Goal: Task Accomplishment & Management: Use online tool/utility

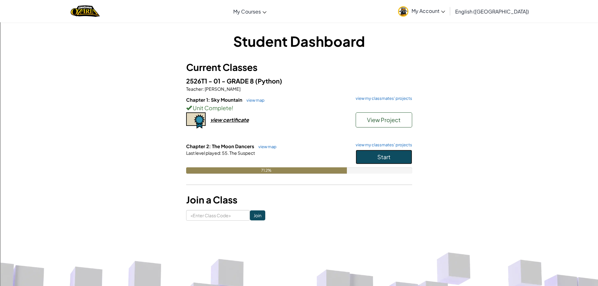
click at [374, 157] on button "Start" at bounding box center [384, 157] width 57 height 14
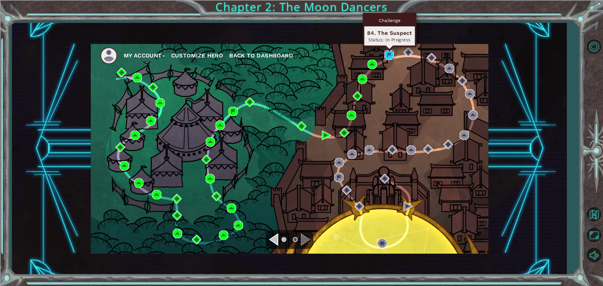
click at [389, 52] on img at bounding box center [388, 54] width 9 height 9
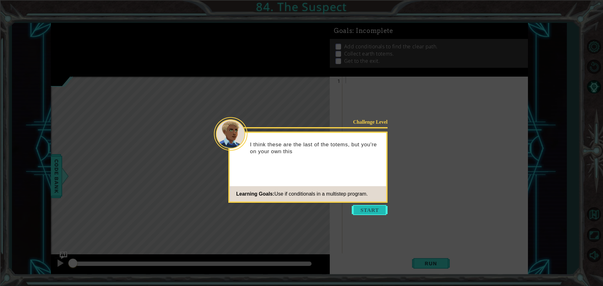
click at [377, 209] on button "Start" at bounding box center [370, 210] width 36 height 10
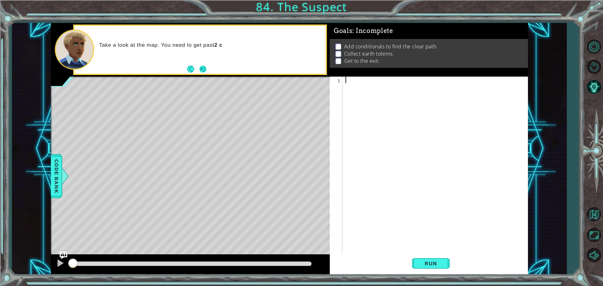
click at [202, 71] on button "Next" at bounding box center [203, 69] width 11 height 11
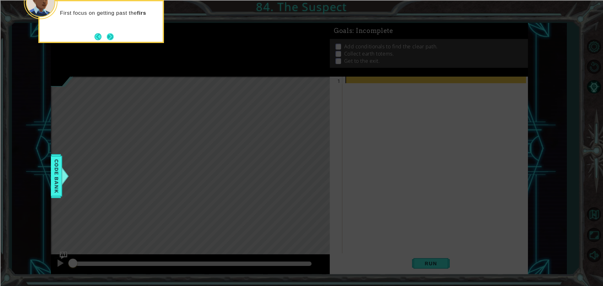
click at [109, 40] on button "Next" at bounding box center [110, 37] width 12 height 12
click at [109, 40] on button "Next" at bounding box center [110, 37] width 8 height 8
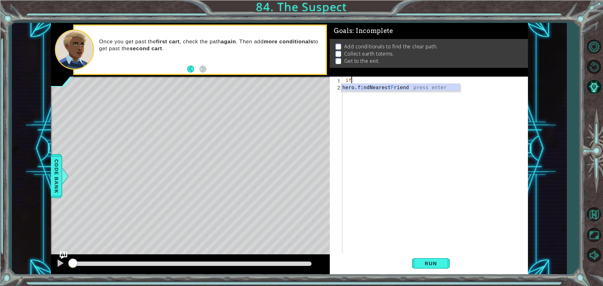
type textarea "i"
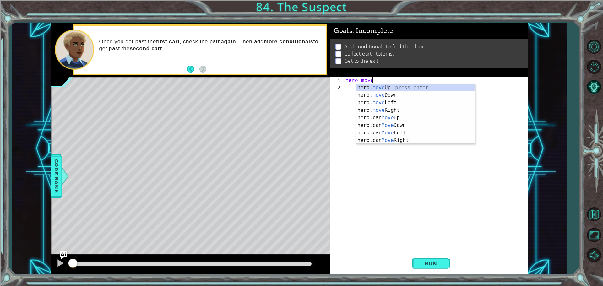
scroll to position [0, 1]
click at [373, 107] on div "hero. move Up press enter hero. move Down press enter hero. move Left press ent…" at bounding box center [415, 121] width 119 height 75
type textarea "hero.moveRight(1)"
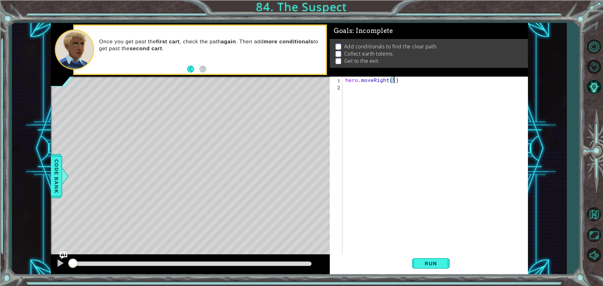
click at [373, 86] on div "hero . moveRight ( 1 )" at bounding box center [436, 172] width 185 height 191
type textarea "If pathfree == True"
click at [351, 93] on div "hero . moveRight ( 1 ) If pathfree == True" at bounding box center [436, 172] width 185 height 191
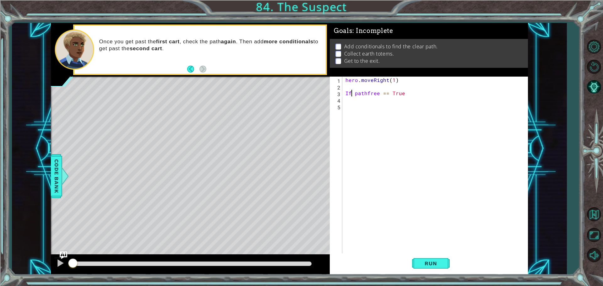
click at [349, 93] on div "hero . moveRight ( 1 ) If pathfree == True" at bounding box center [436, 172] width 185 height 191
type textarea "if pathfree == True"
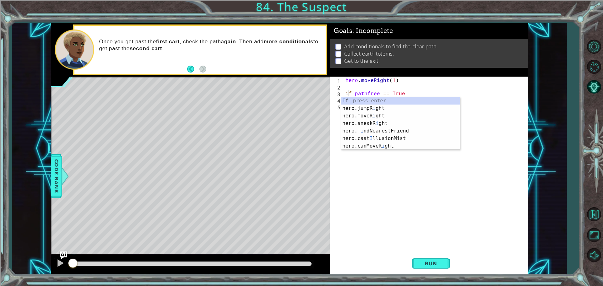
click at [475, 115] on div "hero . moveRight ( 1 ) if pathfree == True" at bounding box center [436, 172] width 185 height 191
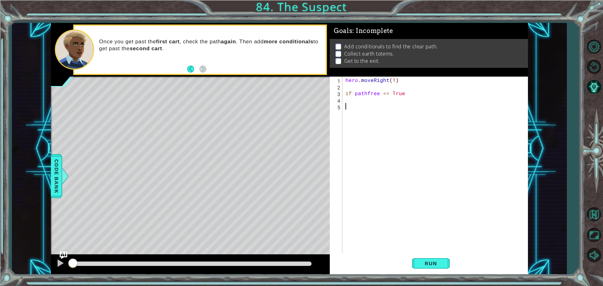
click at [367, 99] on div "hero . moveRight ( 1 ) if pathfree == True" at bounding box center [436, 172] width 185 height 191
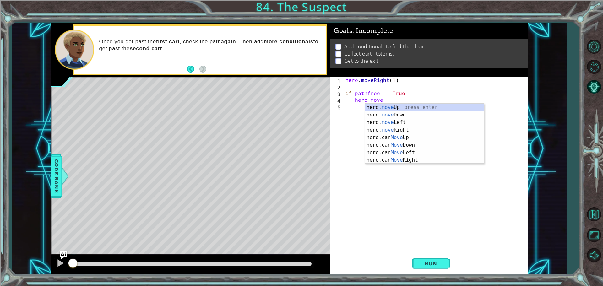
scroll to position [0, 2]
click at [415, 128] on div "hero. move Up press enter hero. move Down press enter hero. move Left press ent…" at bounding box center [424, 141] width 119 height 75
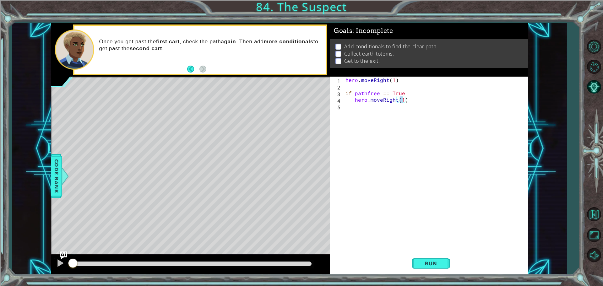
type textarea "hero.moveRight(3)"
click at [408, 101] on div "hero . moveRight ( 1 ) if pathfree == True hero . moveRight ( 3 )" at bounding box center [436, 172] width 185 height 191
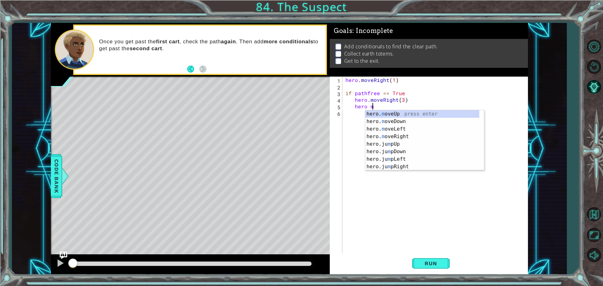
scroll to position [0, 2]
click at [408, 113] on div "hero. mo veUp press enter hero. mo veDown press enter hero. mo veLeft press ent…" at bounding box center [422, 147] width 114 height 75
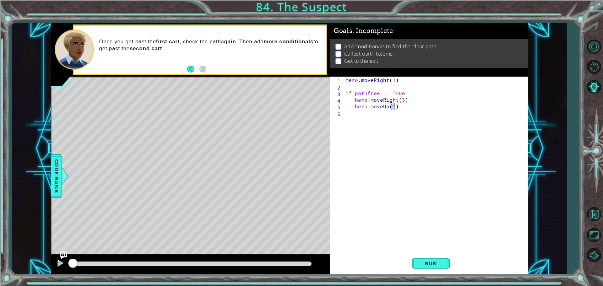
scroll to position [0, 3]
click at [448, 264] on button "Run" at bounding box center [431, 263] width 38 height 20
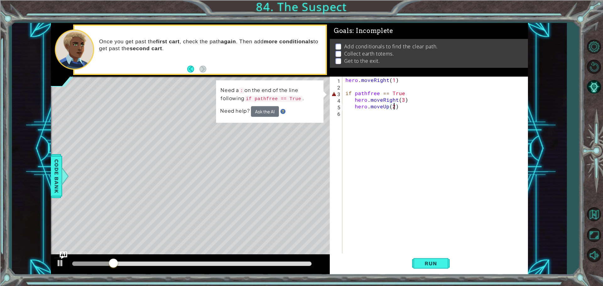
click at [378, 91] on div "hero . moveRight ( 1 ) if pathfree == True hero . moveRight ( 3 ) hero . moveUp…" at bounding box center [436, 172] width 185 height 191
click at [270, 116] on button "Ask the AI" at bounding box center [265, 111] width 28 height 11
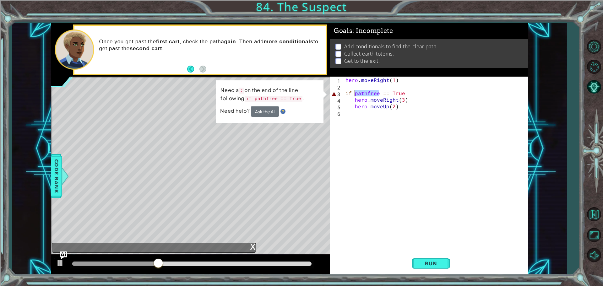
drag, startPoint x: 379, startPoint y: 93, endPoint x: 356, endPoint y: 96, distance: 23.4
click at [356, 96] on div "hero . moveRight ( 1 ) if pathfree == True hero . moveRight ( 3 ) hero . moveUp…" at bounding box center [436, 172] width 185 height 191
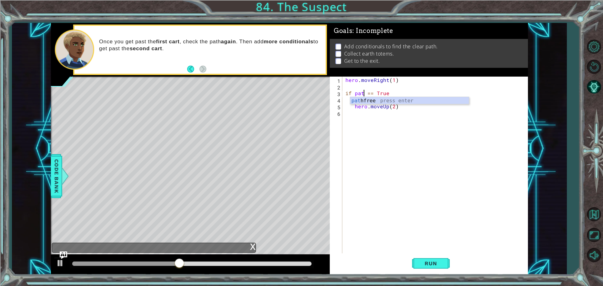
scroll to position [0, 1]
click at [353, 100] on div "path free press enter" at bounding box center [409, 108] width 119 height 23
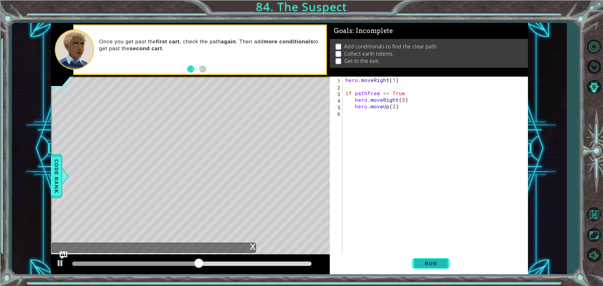
click at [432, 263] on span "Run" at bounding box center [430, 263] width 25 height 6
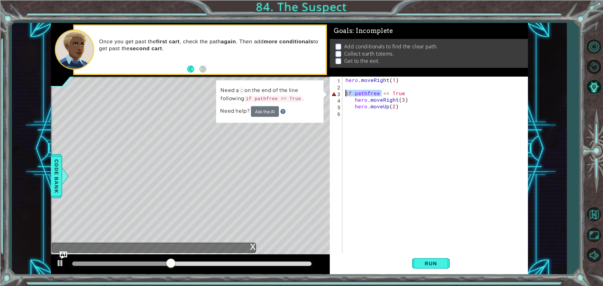
drag, startPoint x: 382, startPoint y: 93, endPoint x: 340, endPoint y: 95, distance: 42.1
click at [340, 95] on div "if pathfree == True 1 2 3 4 5 6 hero . moveRight ( 1 ) if pathfree == True hero…" at bounding box center [428, 166] width 196 height 178
click at [360, 98] on div "hero . moveRight ( 1 ) if pathfree == True hero . moveRight ( 3 ) hero . moveUp…" at bounding box center [436, 172] width 185 height 191
click at [361, 91] on div "hero . moveRight ( 1 ) if pathfree == True hero . moveRight ( 3 ) hero . moveUp…" at bounding box center [436, 172] width 185 height 191
type textarea "if pathfree == True"
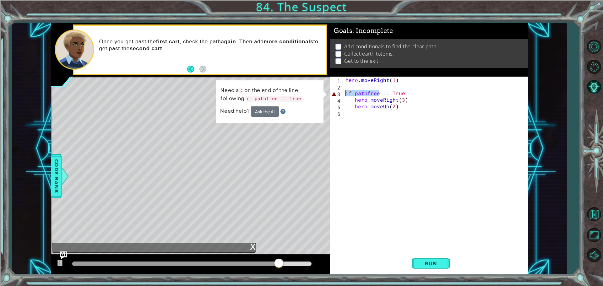
drag, startPoint x: 378, startPoint y: 93, endPoint x: 346, endPoint y: 92, distance: 31.4
click at [346, 92] on div "hero . moveRight ( 1 ) if pathfree == True hero . moveRight ( 3 ) hero . moveUp…" at bounding box center [436, 172] width 185 height 191
click at [421, 92] on div "hero . moveRight ( 1 ) if pathfree == True hero . moveRight ( 3 ) hero . moveUp…" at bounding box center [436, 172] width 185 height 191
click at [412, 92] on div "hero . moveRight ( 1 ) if pathfree == True hero . moveRight ( 3 ) hero . moveUp…" at bounding box center [436, 172] width 185 height 191
drag, startPoint x: 410, startPoint y: 96, endPoint x: 346, endPoint y: 90, distance: 64.0
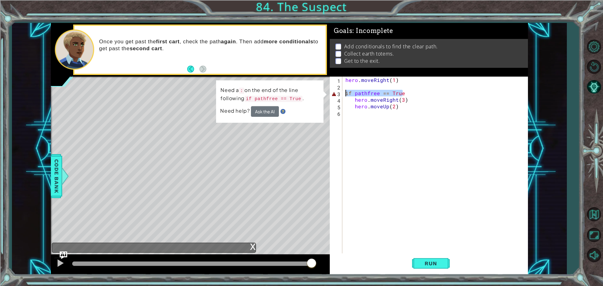
click at [346, 90] on div "hero . moveRight ( 1 ) if pathfree == True hero . moveRight ( 3 ) hero . moveUp…" at bounding box center [436, 172] width 185 height 191
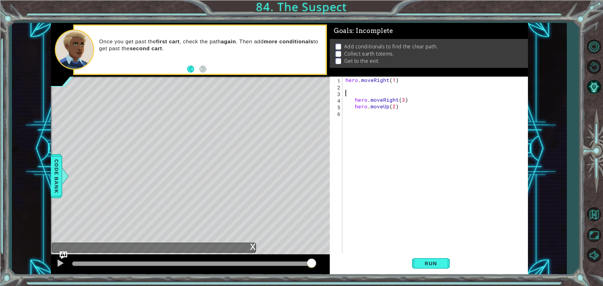
click at [370, 94] on div "hero . moveRight ( 1 ) hero . moveRight ( 3 ) hero . moveUp ( 2 )" at bounding box center [436, 172] width 185 height 191
click at [393, 102] on div "path free press enter" at bounding box center [400, 108] width 119 height 23
click at [442, 259] on button "Run" at bounding box center [431, 263] width 38 height 20
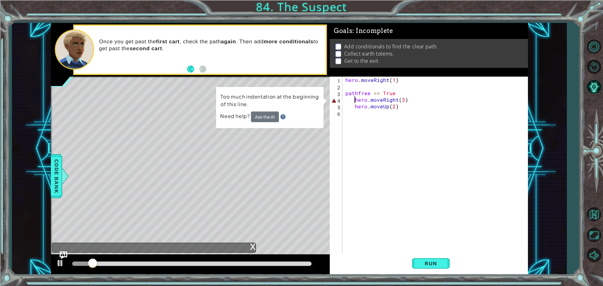
click at [354, 98] on div "hero . moveRight ( 1 ) pathfree == True hero . moveRight ( 3 ) hero . moveUp ( …" at bounding box center [436, 172] width 185 height 191
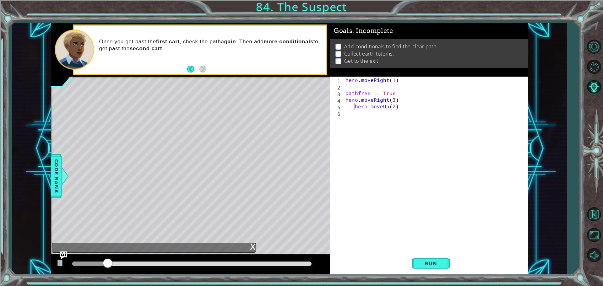
click at [354, 106] on div "hero . moveRight ( 1 ) pathfree == True hero . moveRight ( 3 ) hero . moveUp ( …" at bounding box center [436, 172] width 185 height 191
click at [415, 265] on button "Run" at bounding box center [431, 263] width 38 height 20
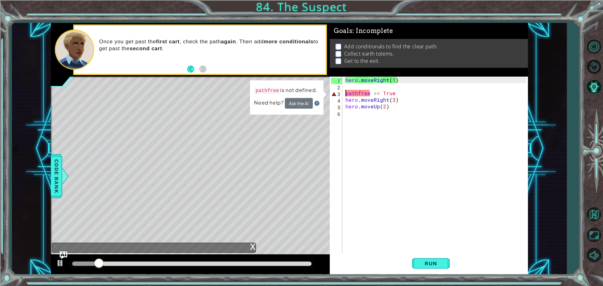
click at [345, 91] on div "hero . moveRight ( 1 ) pathfree == True hero . moveRight ( 3 ) hero . moveUp ( …" at bounding box center [436, 172] width 185 height 191
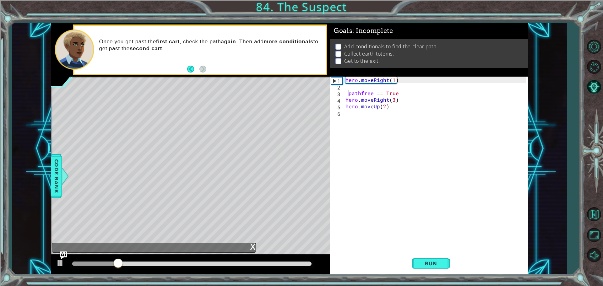
scroll to position [0, 1]
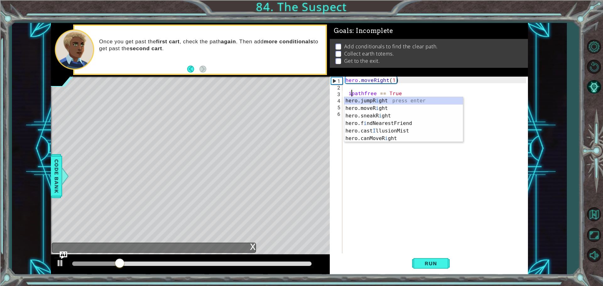
type textarea "if pathfree == True"
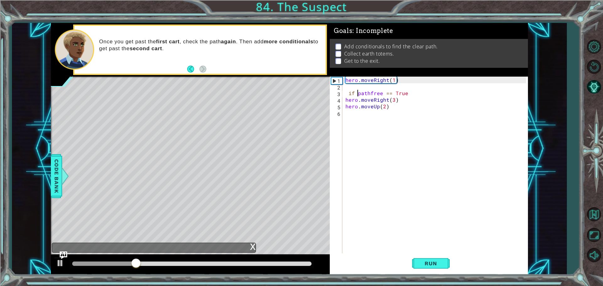
click at [421, 250] on div "hero . moveRight ( 1 ) if pathfree == True hero . moveRight ( 3 ) hero . moveUp…" at bounding box center [436, 172] width 185 height 191
click at [345, 98] on div "hero . moveRight ( 1 ) if pathfree == True hero . moveRight ( 3 ) hero . moveUp…" at bounding box center [436, 172] width 185 height 191
click at [345, 106] on div "hero . moveRight ( 1 ) if pathfree == True hero . moveRight ( 3 ) hero . moveUp…" at bounding box center [436, 172] width 185 height 191
click at [425, 261] on span "Run" at bounding box center [430, 263] width 25 height 6
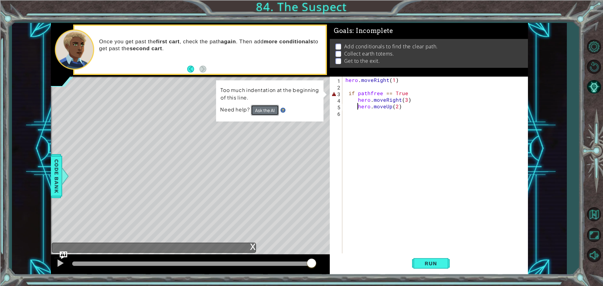
click at [264, 112] on button "Ask the AI" at bounding box center [265, 110] width 28 height 11
click at [263, 110] on button "Ask the AI" at bounding box center [265, 110] width 28 height 11
click at [383, 91] on div "hero . moveRight ( 1 ) if pathfree == True hero . moveRight ( 3 ) hero . moveUp…" at bounding box center [436, 172] width 185 height 191
type textarea "if pathfree == True"
click at [423, 95] on div "hero . moveRight ( 1 ) if pathfree == True hero . moveRight ( 3 ) hero . moveUp…" at bounding box center [436, 172] width 185 height 191
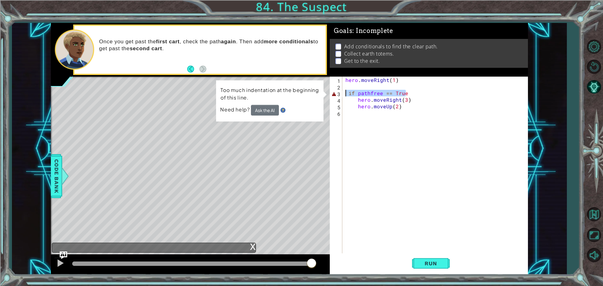
drag, startPoint x: 417, startPoint y: 93, endPoint x: 341, endPoint y: 90, distance: 76.4
click at [341, 90] on div "if pathfree == True 1 2 3 4 5 6 hero . moveRight ( 1 ) if pathfree == True hero…" at bounding box center [428, 166] width 196 height 178
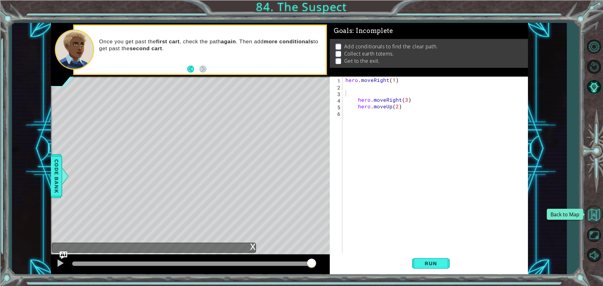
click at [595, 209] on button "Back to Map" at bounding box center [594, 214] width 18 height 18
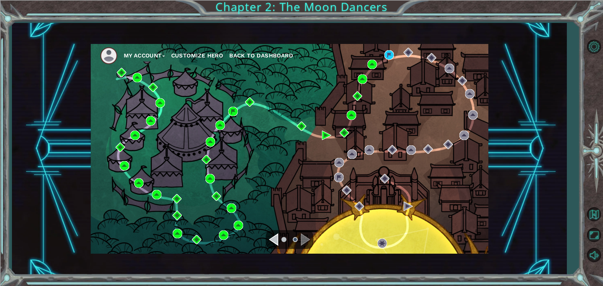
click at [274, 238] on div "Navigate to the previous page" at bounding box center [273, 239] width 9 height 13
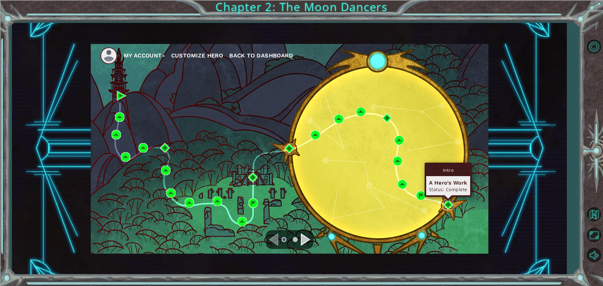
click at [445, 202] on img at bounding box center [447, 204] width 9 height 9
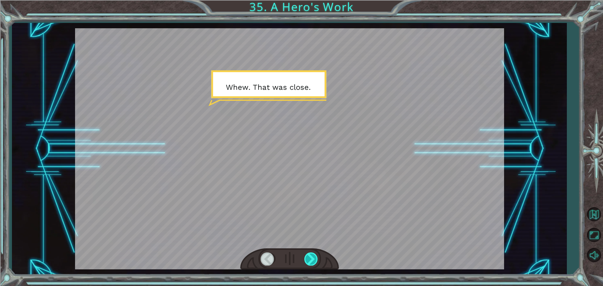
click at [314, 264] on div at bounding box center [311, 259] width 14 height 13
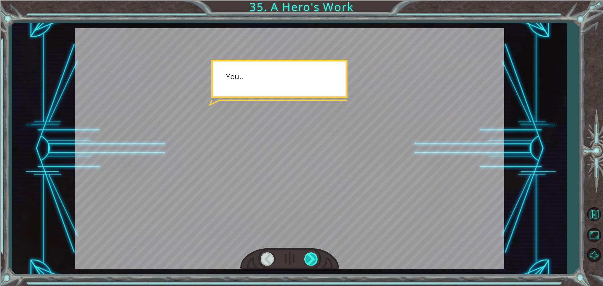
click at [314, 264] on div at bounding box center [311, 259] width 14 height 13
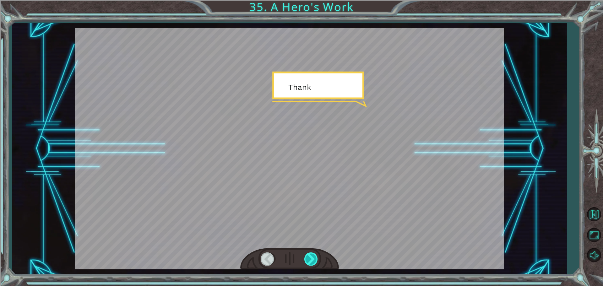
click at [314, 264] on div at bounding box center [311, 259] width 14 height 13
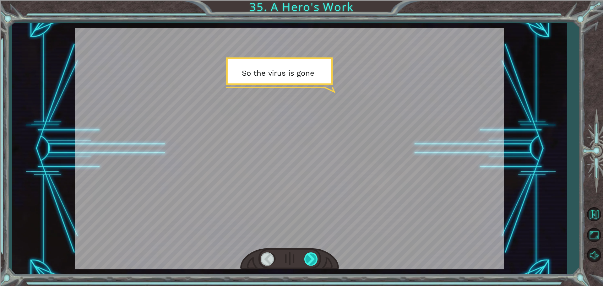
click at [314, 264] on div at bounding box center [311, 259] width 14 height 13
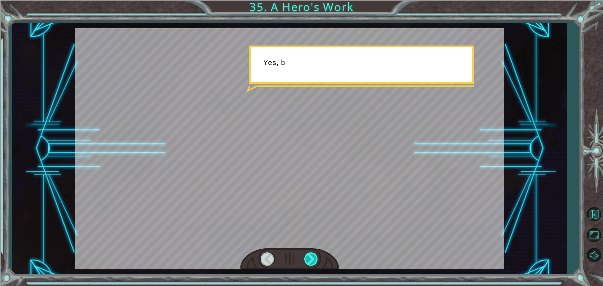
click at [314, 264] on div at bounding box center [311, 259] width 14 height 13
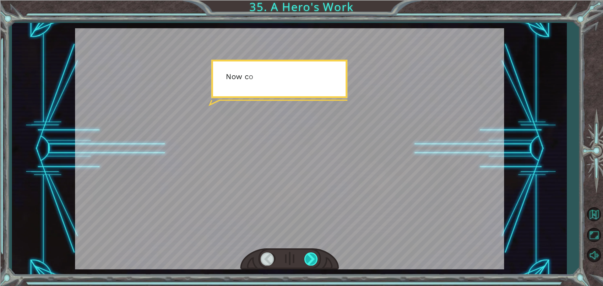
click at [314, 264] on div at bounding box center [311, 259] width 14 height 13
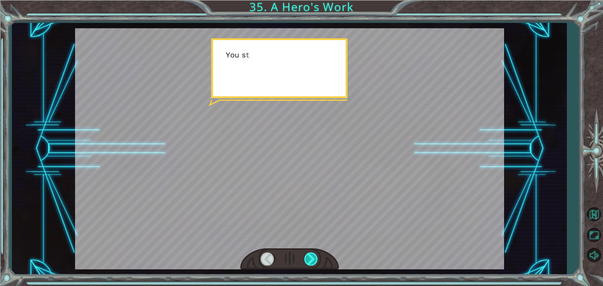
click at [314, 264] on div at bounding box center [311, 259] width 14 height 13
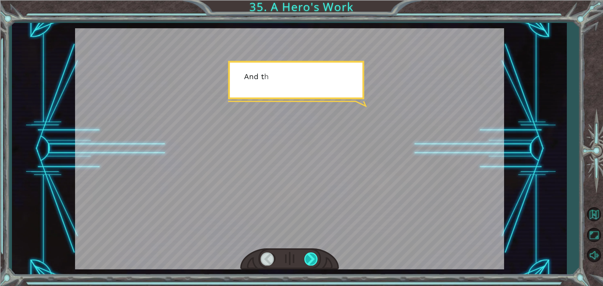
click at [314, 264] on div at bounding box center [311, 259] width 14 height 13
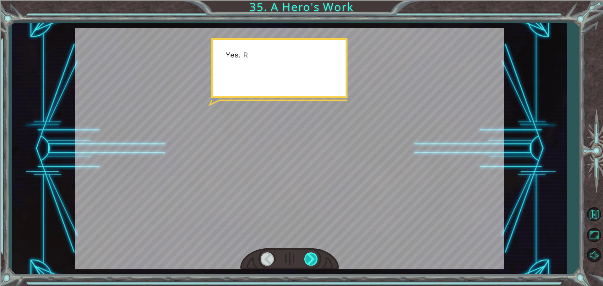
click at [314, 264] on div at bounding box center [311, 259] width 14 height 13
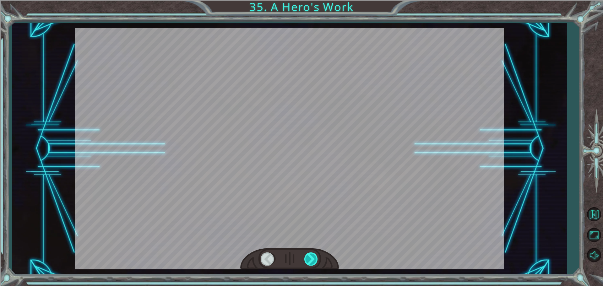
click at [314, 264] on div at bounding box center [311, 259] width 14 height 13
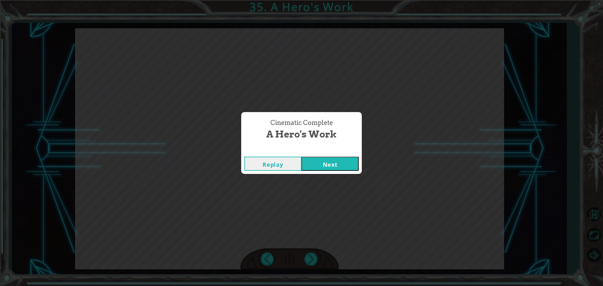
click at [341, 157] on button "Next" at bounding box center [330, 164] width 57 height 14
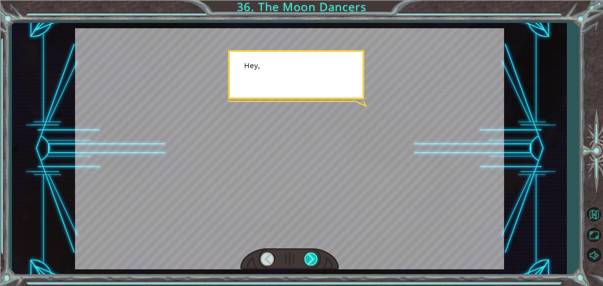
click at [314, 259] on div at bounding box center [311, 259] width 14 height 13
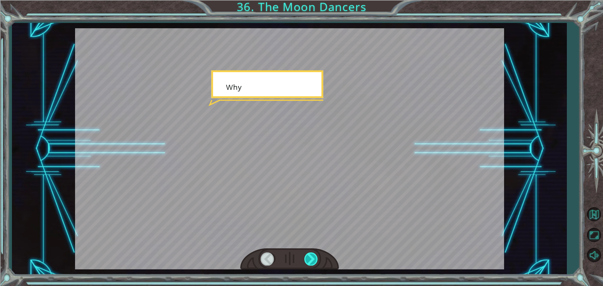
click at [314, 259] on div at bounding box center [311, 259] width 14 height 13
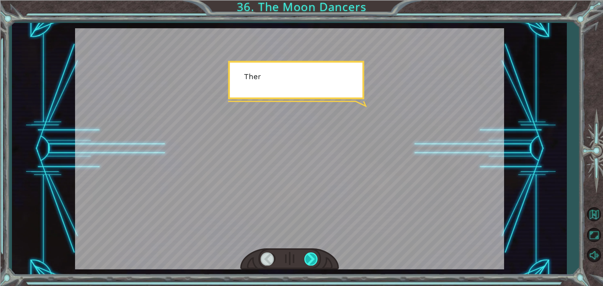
click at [314, 259] on div at bounding box center [311, 259] width 14 height 13
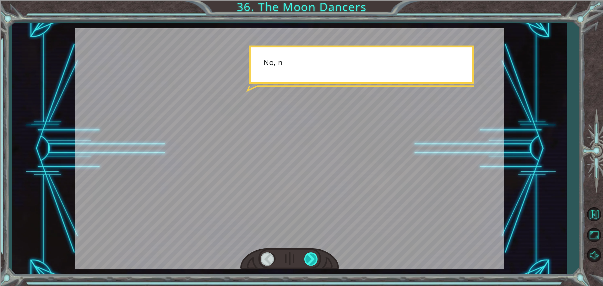
click at [314, 259] on div at bounding box center [311, 259] width 14 height 13
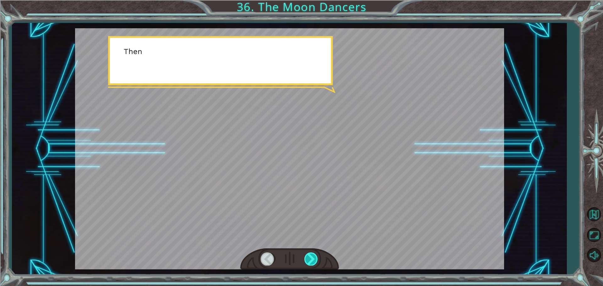
click at [314, 259] on div at bounding box center [311, 259] width 14 height 13
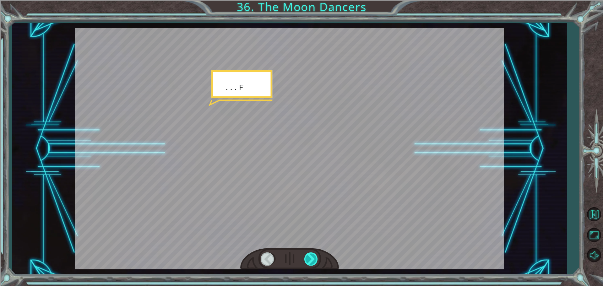
click at [315, 258] on div at bounding box center [311, 259] width 14 height 13
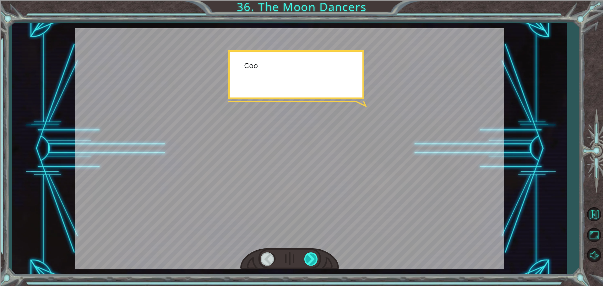
click at [315, 258] on div at bounding box center [311, 259] width 14 height 13
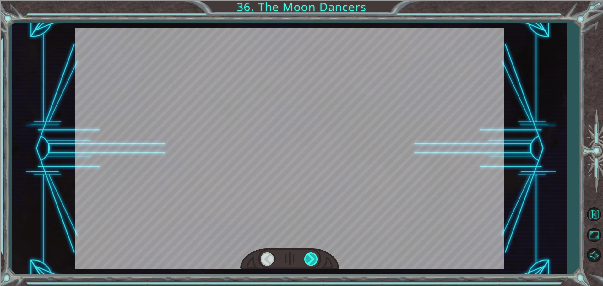
click at [315, 258] on div at bounding box center [311, 259] width 14 height 13
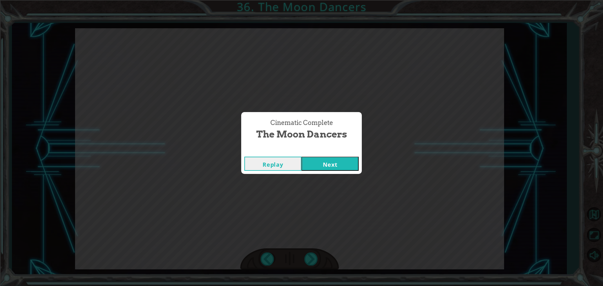
click at [344, 162] on button "Next" at bounding box center [330, 164] width 57 height 14
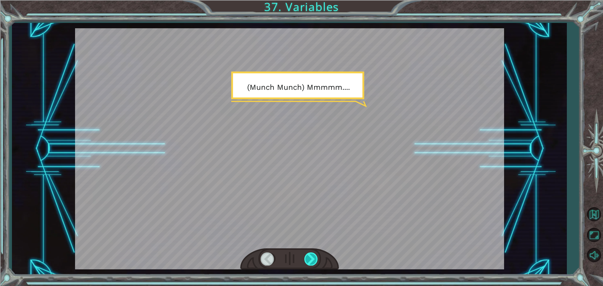
click at [315, 261] on div at bounding box center [311, 259] width 14 height 13
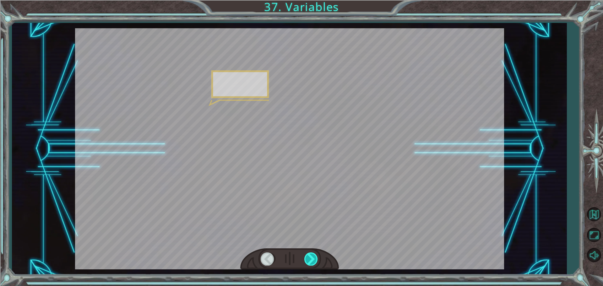
click at [315, 261] on div at bounding box center [311, 259] width 14 height 13
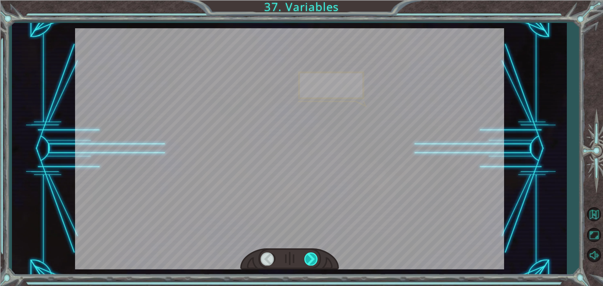
click at [315, 261] on div at bounding box center [311, 259] width 14 height 13
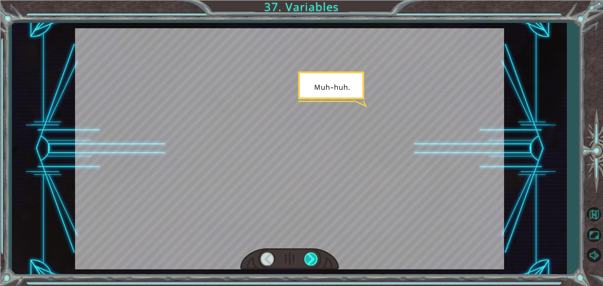
click at [315, 261] on div at bounding box center [311, 259] width 14 height 13
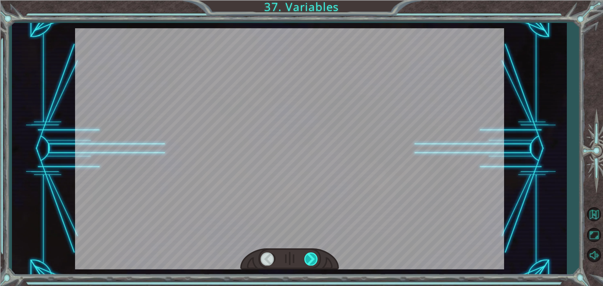
click at [315, 261] on div at bounding box center [311, 259] width 14 height 13
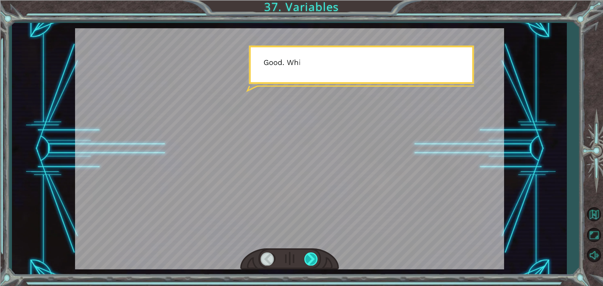
click at [315, 261] on div at bounding box center [311, 259] width 14 height 13
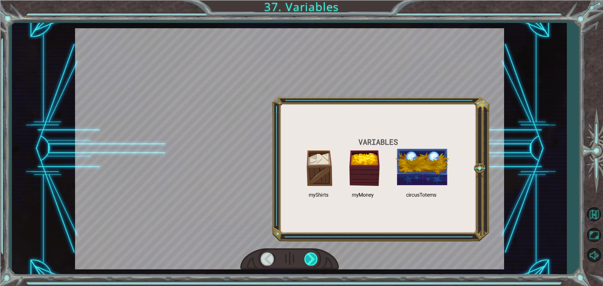
click at [315, 261] on div at bounding box center [311, 259] width 14 height 13
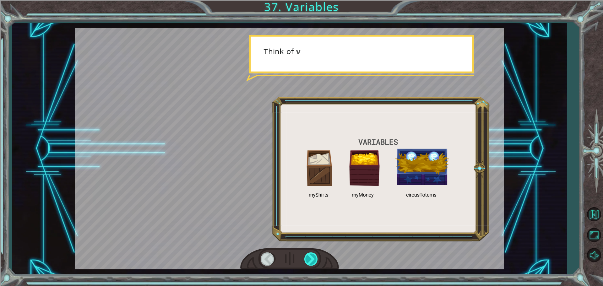
click at [315, 261] on div at bounding box center [311, 259] width 14 height 13
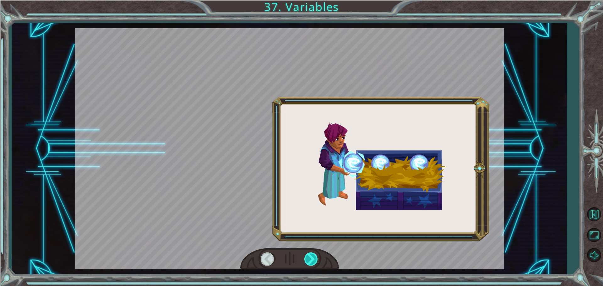
click at [315, 261] on div at bounding box center [311, 259] width 14 height 13
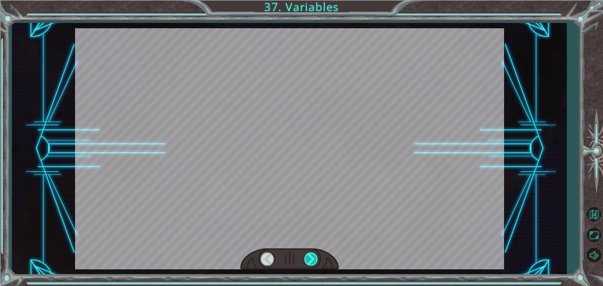
click at [315, 261] on div at bounding box center [311, 259] width 14 height 13
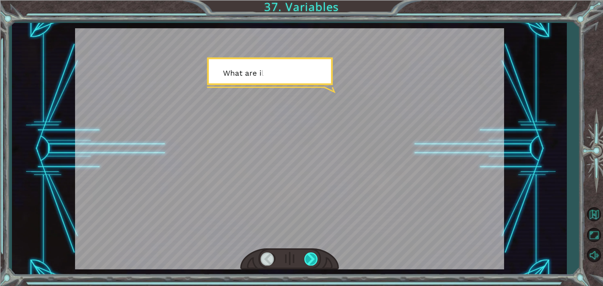
click at [315, 261] on div at bounding box center [311, 259] width 14 height 13
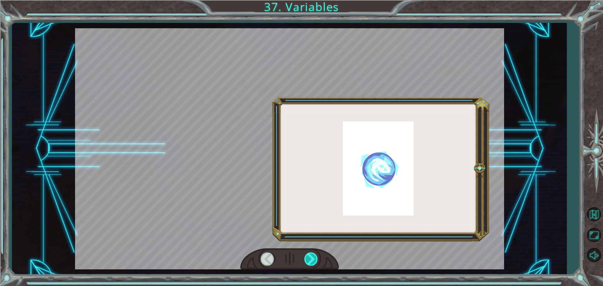
click at [315, 261] on div at bounding box center [311, 259] width 14 height 13
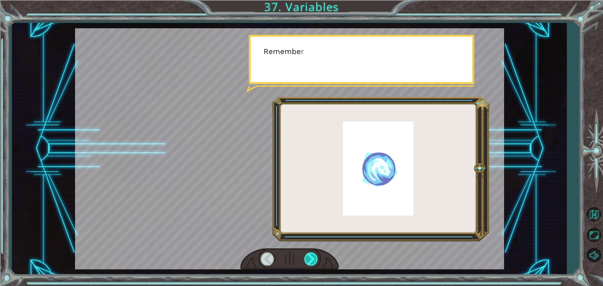
click at [315, 261] on div at bounding box center [311, 259] width 14 height 13
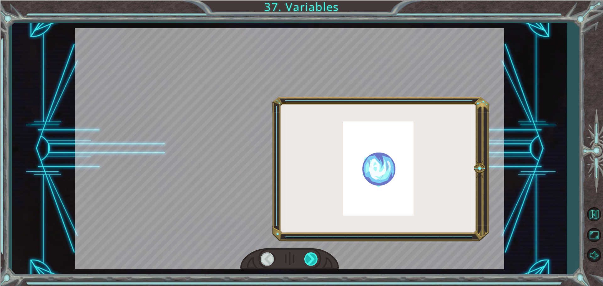
click at [315, 261] on div at bounding box center [311, 259] width 14 height 13
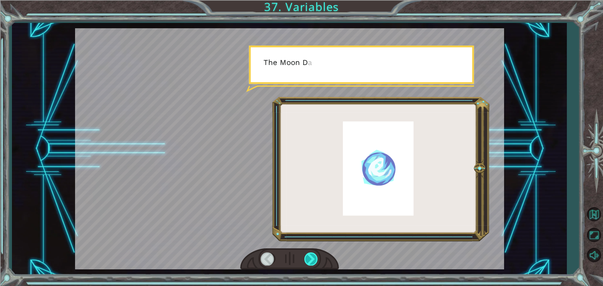
click at [315, 261] on div at bounding box center [311, 259] width 14 height 13
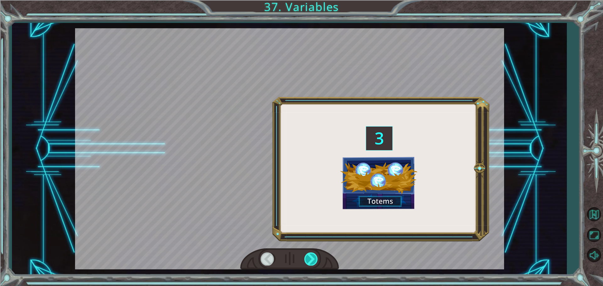
click at [315, 261] on div at bounding box center [311, 259] width 14 height 13
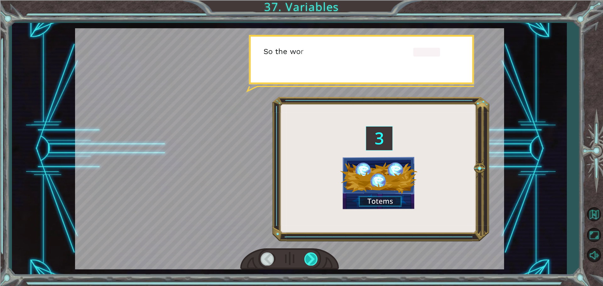
click at [315, 261] on div at bounding box center [311, 259] width 14 height 13
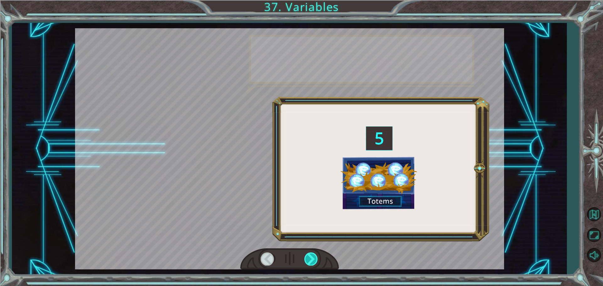
click at [315, 261] on div at bounding box center [311, 259] width 14 height 13
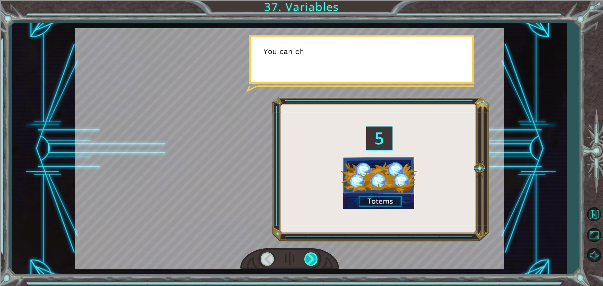
click at [315, 261] on div at bounding box center [311, 259] width 14 height 13
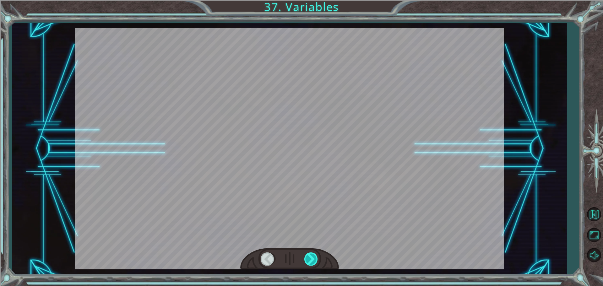
click at [315, 261] on div at bounding box center [311, 259] width 14 height 13
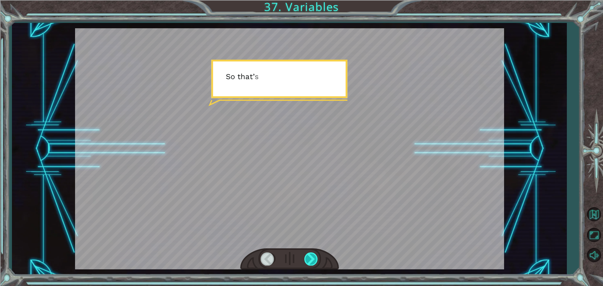
click at [315, 261] on div at bounding box center [311, 259] width 14 height 13
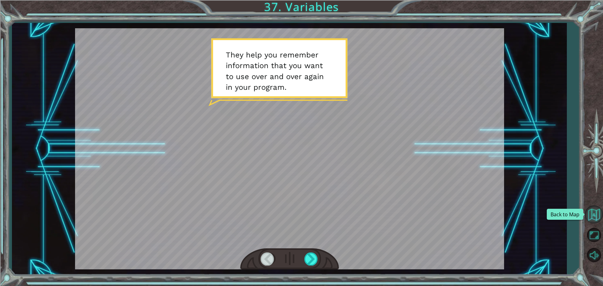
click at [598, 216] on button "Back to Map" at bounding box center [594, 214] width 18 height 18
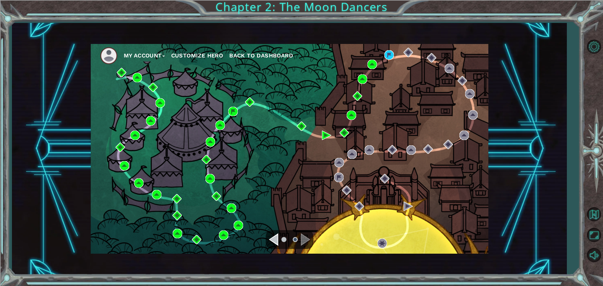
click at [277, 238] on div "Navigate to the previous page" at bounding box center [273, 239] width 9 height 13
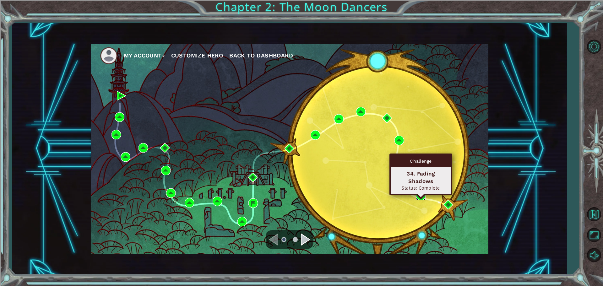
click at [421, 198] on img at bounding box center [420, 195] width 9 height 9
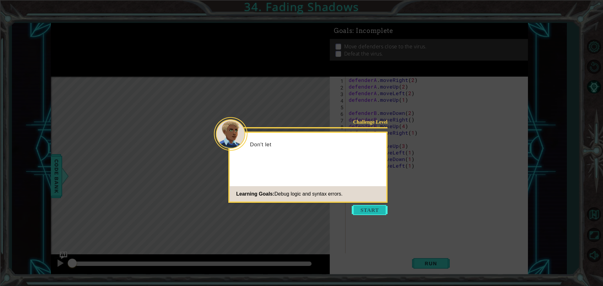
click at [374, 209] on button "Start" at bounding box center [370, 210] width 36 height 10
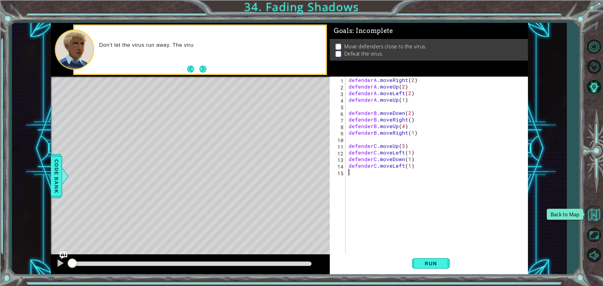
click at [593, 218] on button "Back to Map" at bounding box center [594, 214] width 18 height 18
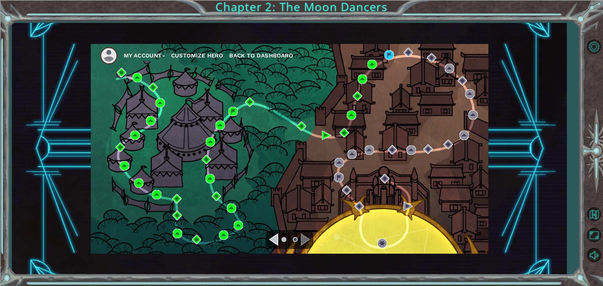
click at [277, 238] on div "Navigate to the previous page" at bounding box center [273, 239] width 9 height 13
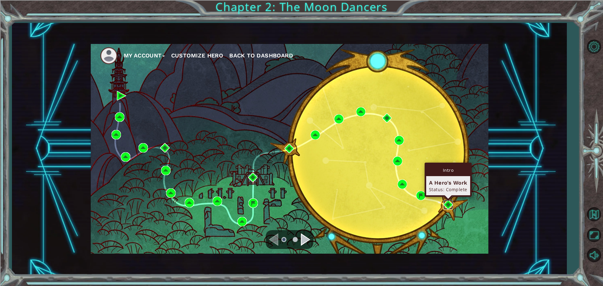
click at [449, 204] on img at bounding box center [447, 204] width 9 height 9
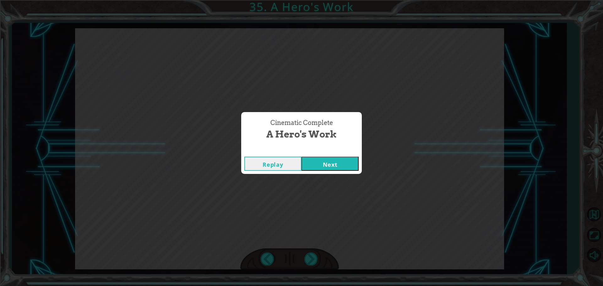
click at [353, 160] on button "Next" at bounding box center [330, 164] width 57 height 14
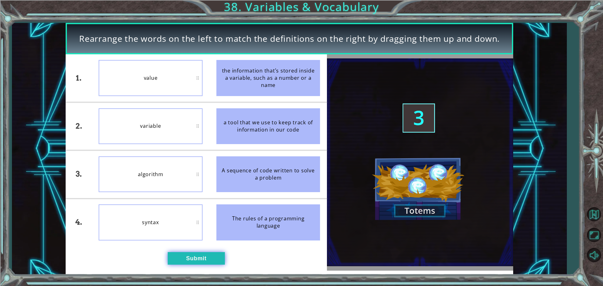
click at [175, 255] on button "Submit" at bounding box center [196, 258] width 57 height 13
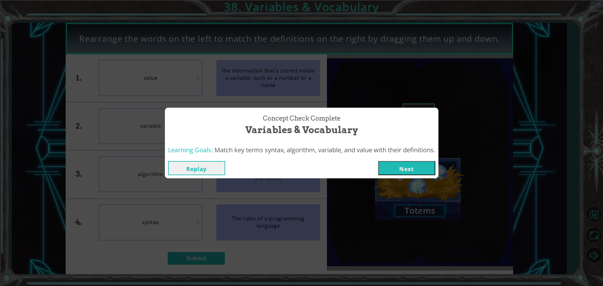
click at [397, 162] on button "Next" at bounding box center [406, 168] width 57 height 14
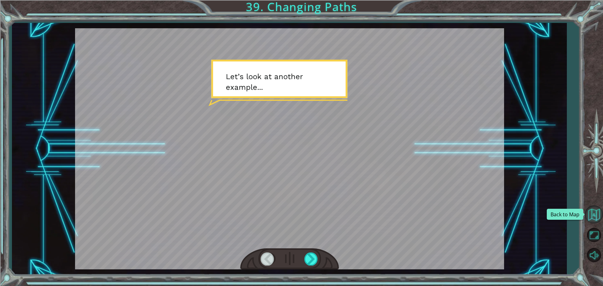
click at [595, 211] on button "Back to Map" at bounding box center [594, 214] width 18 height 18
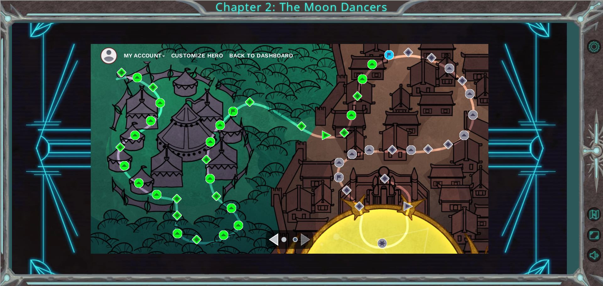
click at [271, 240] on div "Navigate to the previous page" at bounding box center [273, 239] width 9 height 13
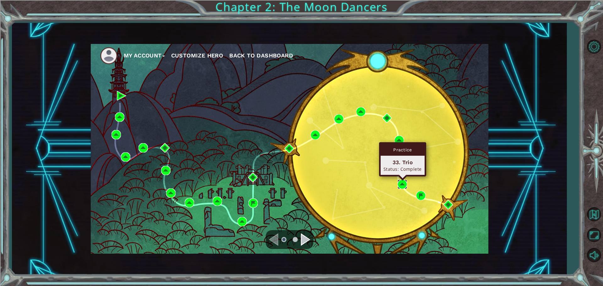
click at [403, 181] on img at bounding box center [402, 184] width 9 height 9
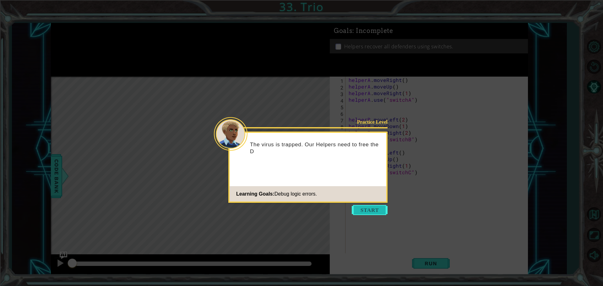
click at [369, 210] on button "Start" at bounding box center [370, 210] width 36 height 10
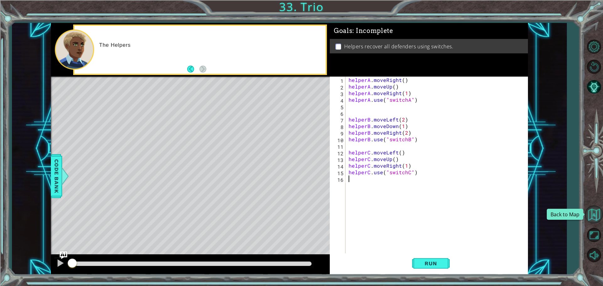
click at [592, 219] on button "Back to Map" at bounding box center [594, 214] width 18 height 18
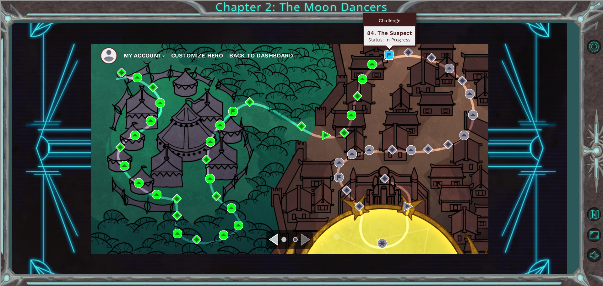
click at [388, 52] on img at bounding box center [388, 54] width 9 height 9
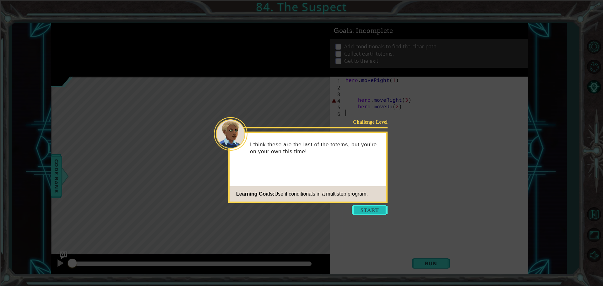
click at [355, 209] on button "Start" at bounding box center [370, 210] width 36 height 10
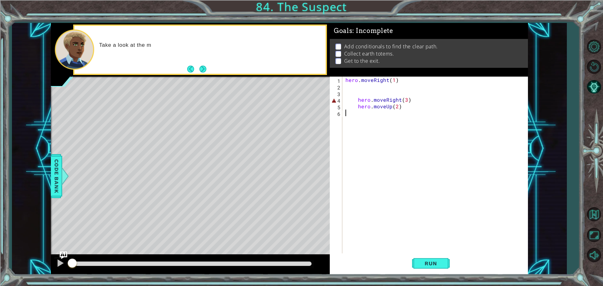
click at [378, 93] on div "hero . moveRight ( 1 ) hero . moveRight ( 3 ) hero . moveUp ( 2 )" at bounding box center [436, 172] width 185 height 191
click at [206, 69] on button "Next" at bounding box center [202, 69] width 7 height 7
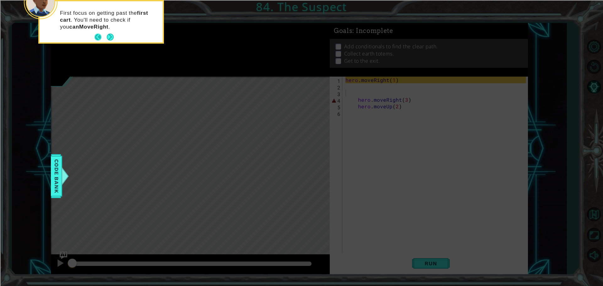
click at [105, 35] on button "Next" at bounding box center [110, 37] width 11 height 11
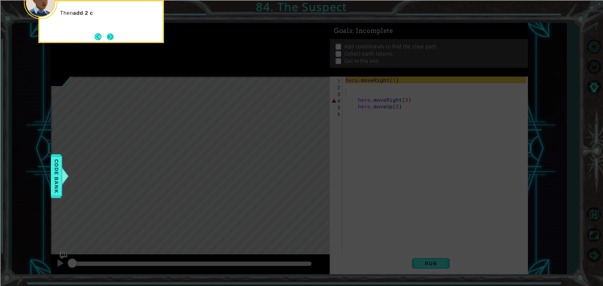
click at [106, 37] on button "Next" at bounding box center [110, 37] width 10 height 10
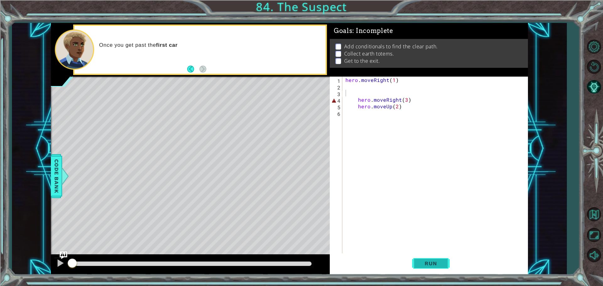
click at [419, 254] on button "Run" at bounding box center [431, 263] width 38 height 20
click at [421, 263] on span "Run" at bounding box center [430, 263] width 25 height 6
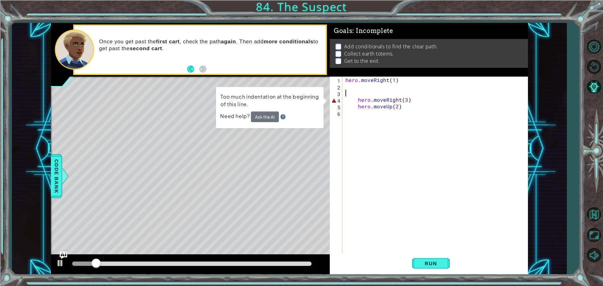
click at [356, 100] on div "hero . moveRight ( 1 ) hero . moveRight ( 3 ) hero . moveUp ( 2 )" at bounding box center [436, 172] width 185 height 191
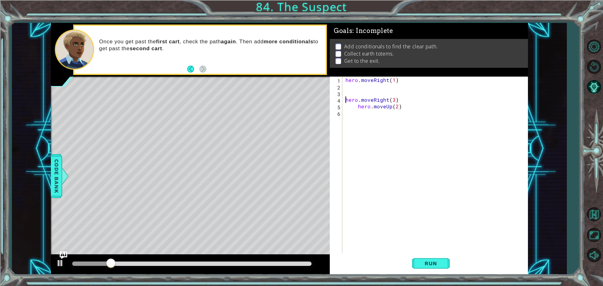
click at [358, 105] on div "hero . moveRight ( 1 ) hero . moveRight ( 3 ) hero . moveUp ( 2 )" at bounding box center [436, 172] width 185 height 191
click at [434, 258] on button "Run" at bounding box center [431, 263] width 38 height 20
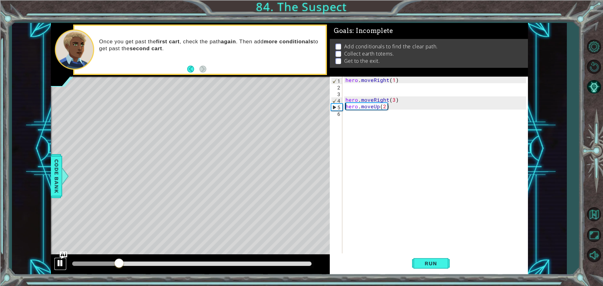
drag, startPoint x: 56, startPoint y: 267, endPoint x: 57, endPoint y: 262, distance: 5.0
click at [55, 267] on button at bounding box center [60, 264] width 13 height 13
click at [51, 182] on div "Code Bank" at bounding box center [56, 176] width 11 height 44
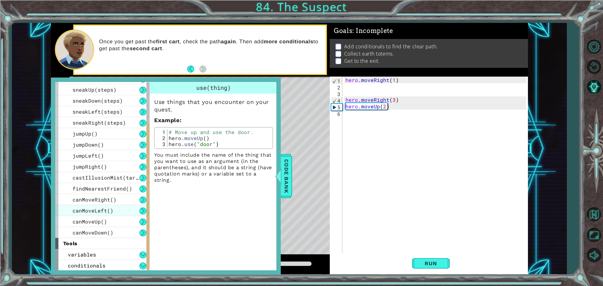
scroll to position [75, 0]
click at [101, 264] on span "conditionals" at bounding box center [87, 265] width 38 height 7
click at [143, 263] on button at bounding box center [142, 265] width 7 height 7
click at [142, 264] on button at bounding box center [142, 265] width 7 height 7
click at [126, 263] on div "conditionals" at bounding box center [102, 264] width 94 height 11
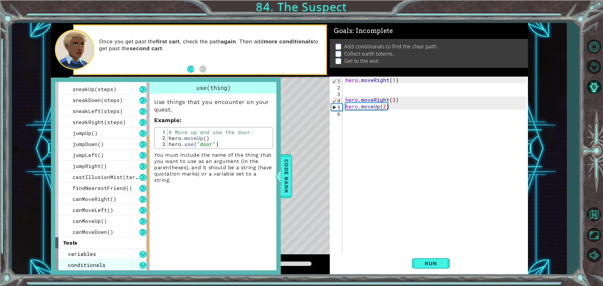
drag, startPoint x: 126, startPoint y: 263, endPoint x: 91, endPoint y: 264, distance: 34.9
click at [121, 263] on div "conditionals" at bounding box center [102, 264] width 94 height 11
click at [84, 264] on span "conditionals" at bounding box center [87, 265] width 38 height 7
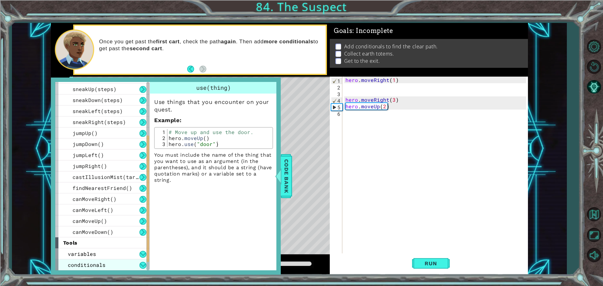
click at [84, 264] on span "conditionals" at bounding box center [87, 265] width 38 height 7
click at [104, 248] on div "tools" at bounding box center [102, 242] width 94 height 11
click at [287, 178] on span "Code Bank" at bounding box center [286, 176] width 10 height 38
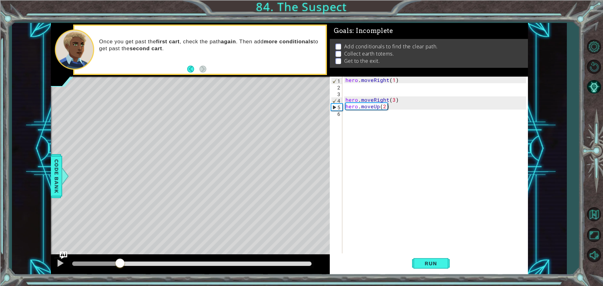
type textarea "hero.moveRight(3)"
click at [375, 99] on div "hero . moveRight ( 1 ) hero . moveRight ( 3 ) hero . moveUp ( 2 )" at bounding box center [436, 172] width 185 height 191
click at [372, 95] on div "hero . moveRight ( 1 ) hero . moveRight ( 3 ) hero . moveUp ( 2 )" at bounding box center [436, 172] width 185 height 191
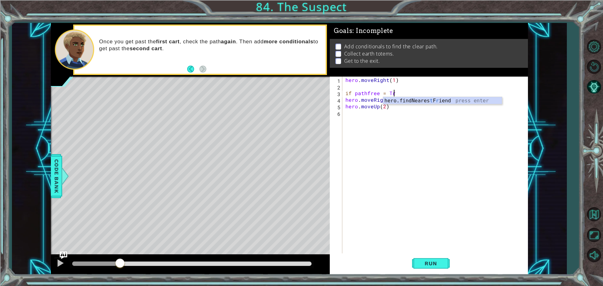
scroll to position [0, 3]
click at [444, 259] on button "Run" at bounding box center [431, 263] width 38 height 20
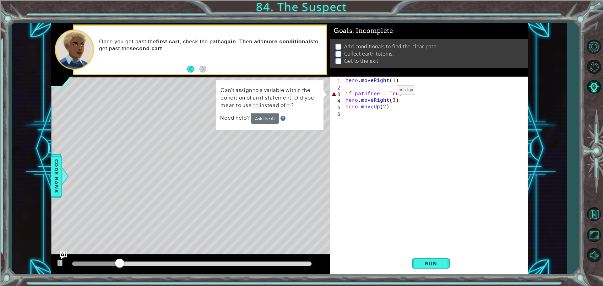
click at [386, 92] on div "hero . moveRight ( 1 ) if pathfree = True hero . moveRight ( 3 ) hero . moveUp …" at bounding box center [436, 172] width 185 height 191
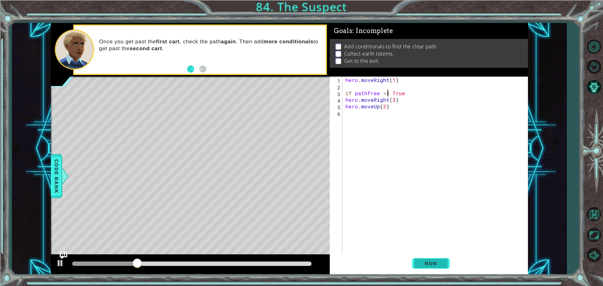
click at [425, 256] on button "Run" at bounding box center [431, 263] width 38 height 20
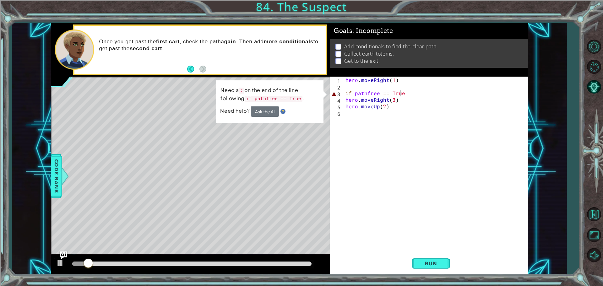
click at [401, 90] on div "hero . moveRight ( 1 ) if pathfree == True hero . moveRight ( 3 ) hero . moveUp…" at bounding box center [436, 172] width 185 height 191
click at [403, 94] on div "hero . moveRight ( 1 ) if pathfree == True hero . moveRight ( 3 ) hero . moveUp…" at bounding box center [436, 172] width 185 height 191
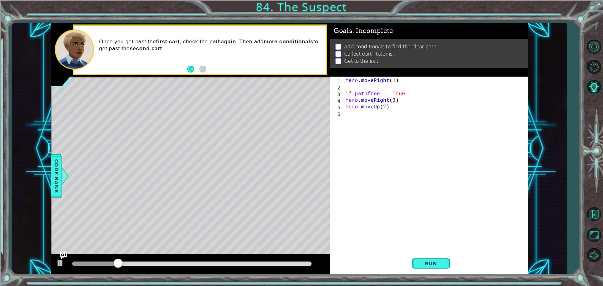
scroll to position [0, 3]
click at [441, 264] on span "Run" at bounding box center [430, 263] width 25 height 6
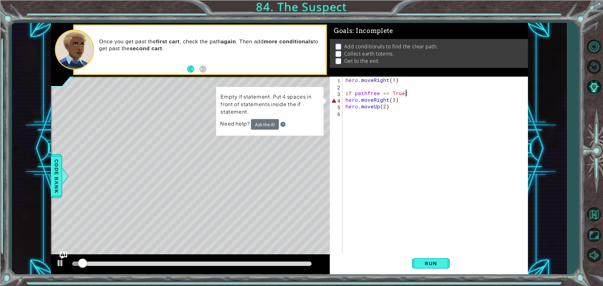
click at [344, 99] on div "hero . moveRight ( 1 ) if pathfree == True : hero . moveRight ( 3 ) hero . move…" at bounding box center [436, 172] width 185 height 191
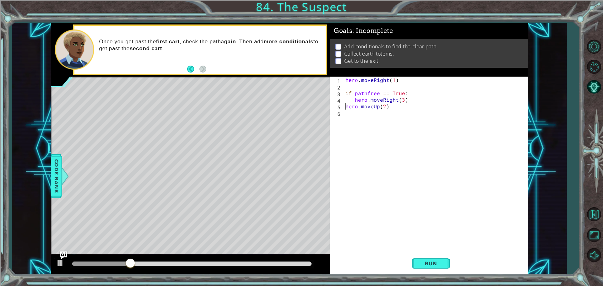
click at [346, 105] on div "hero . moveRight ( 1 ) if pathfree == True : hero . moveRight ( 3 ) hero . move…" at bounding box center [436, 172] width 185 height 191
click at [427, 259] on button "Run" at bounding box center [431, 263] width 38 height 20
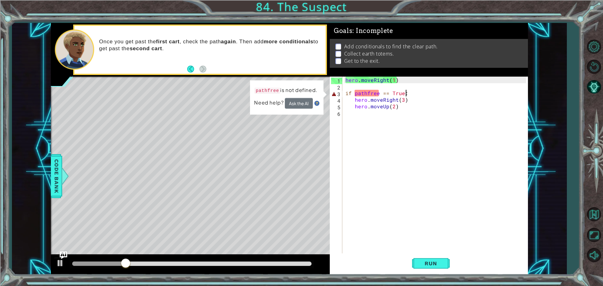
click at [408, 94] on div "hero . moveRight ( 1 ) if pathfree == True : hero . moveRight ( 3 ) hero . move…" at bounding box center [436, 172] width 185 height 191
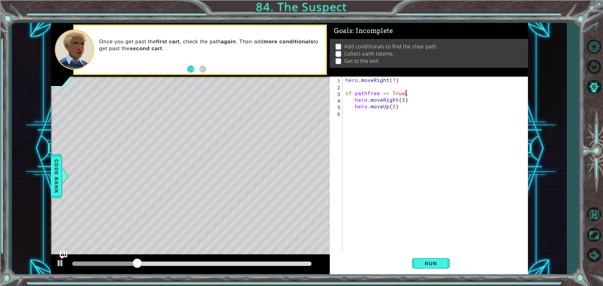
scroll to position [0, 3]
click at [414, 261] on button "Run" at bounding box center [431, 263] width 38 height 20
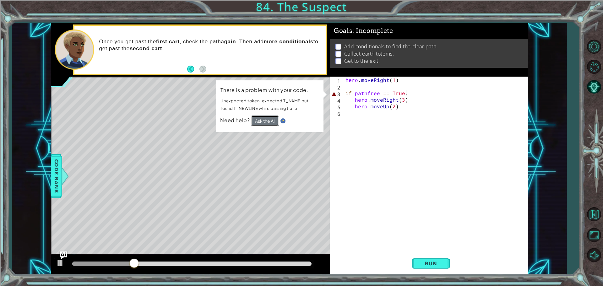
click at [273, 122] on button "Ask the AI" at bounding box center [265, 121] width 28 height 11
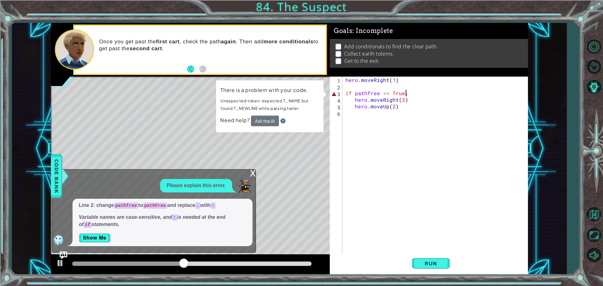
click at [414, 93] on div "hero . moveRight ( 1 ) if pathfree == True . hero . moveRight ( 3 ) hero . move…" at bounding box center [436, 172] width 185 height 191
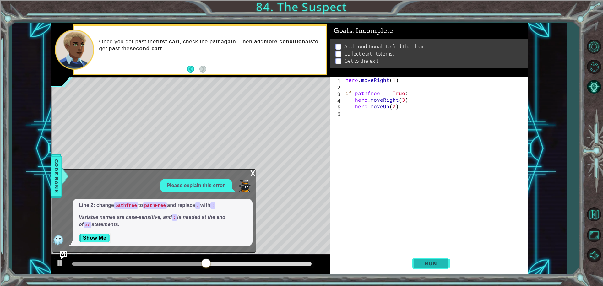
click at [427, 258] on button "Run" at bounding box center [431, 263] width 38 height 20
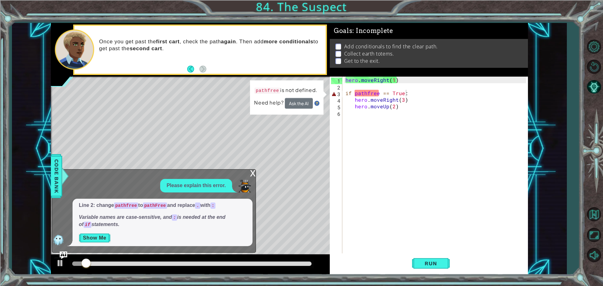
click at [98, 233] on div "Line 2: change pathfree to pathFree and replace . with : Variable names are cas…" at bounding box center [163, 222] width 180 height 47
click at [99, 234] on button "Show Me" at bounding box center [95, 238] width 32 height 10
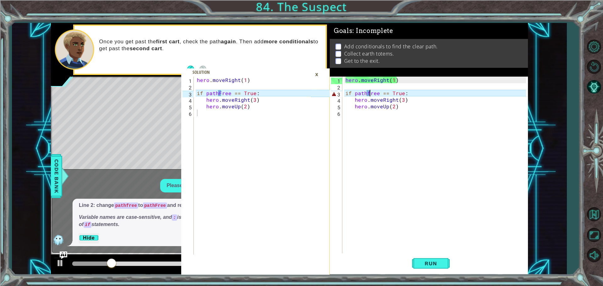
click at [369, 93] on div "hero . moveRight ( 1 ) if pathfree == True : hero . moveRight ( 3 ) hero . move…" at bounding box center [436, 172] width 185 height 191
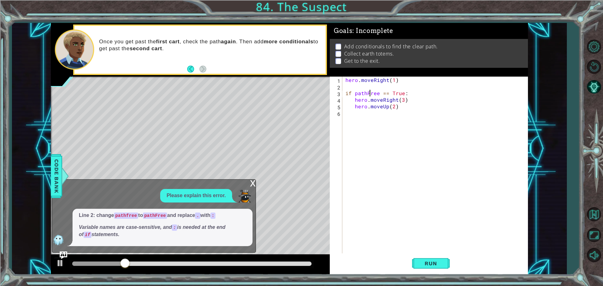
scroll to position [0, 2]
type textarea "if pathFree == True:"
click at [445, 263] on button "Run" at bounding box center [431, 263] width 38 height 20
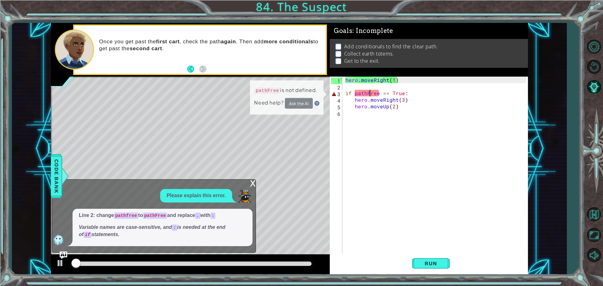
click at [250, 183] on div "x" at bounding box center [253, 183] width 6 height 6
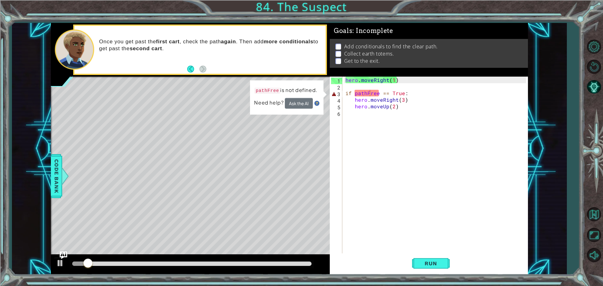
click at [302, 98] on div "pathFree is not defined. Need help? Ask the AI" at bounding box center [286, 97] width 73 height 35
click at [301, 101] on button "Ask the AI" at bounding box center [299, 103] width 28 height 11
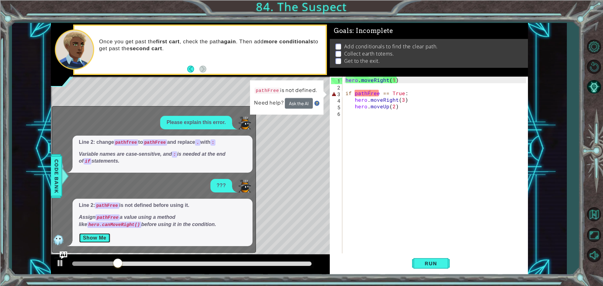
click at [94, 238] on button "Show Me" at bounding box center [95, 238] width 32 height 10
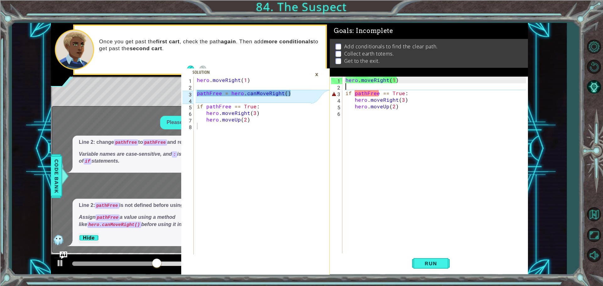
click at [356, 86] on div "hero . moveRight ( 1 ) if pathFree == True : hero . moveRight ( 3 ) hero . move…" at bounding box center [436, 172] width 185 height 191
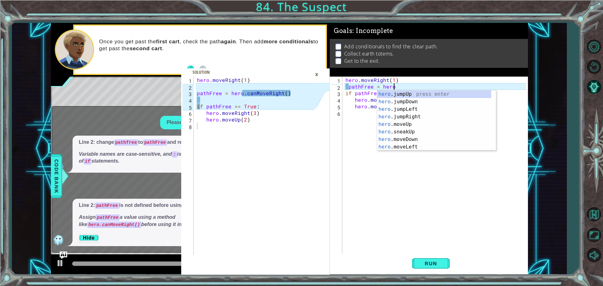
scroll to position [0, 3]
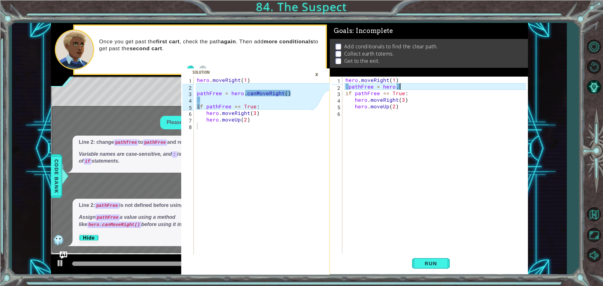
type textarea "pathFree = hero. c"
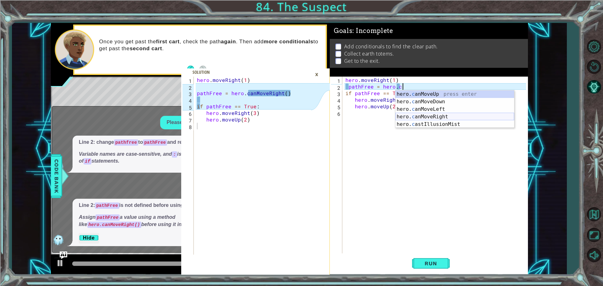
click at [407, 118] on div "hero. c anMoveUp press enter hero. c anMoveDown press enter hero. c anMoveLeft …" at bounding box center [454, 116] width 119 height 53
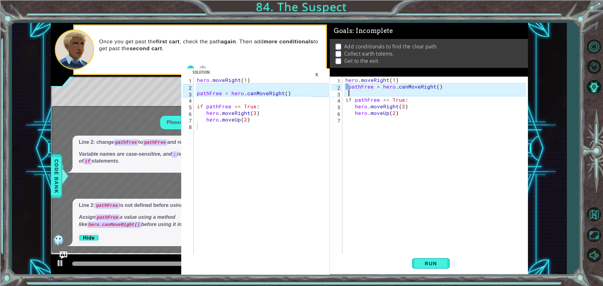
scroll to position [0, 0]
click at [347, 85] on div "hero . moveRight ( 1 ) pathFree = hero . canMoveRight ( ) if pathFree == True :…" at bounding box center [436, 172] width 185 height 191
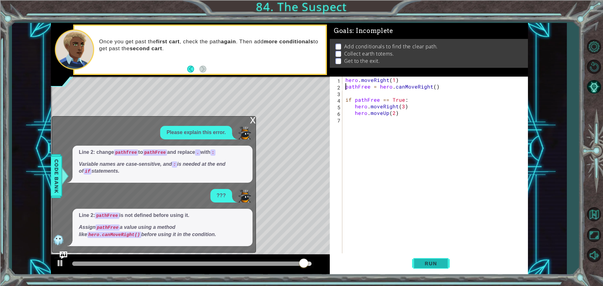
type textarea "pathFree = hero.canMoveRight()"
click at [421, 258] on button "Run" at bounding box center [431, 263] width 38 height 20
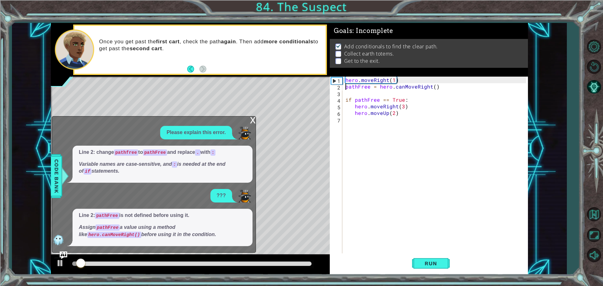
click at [251, 119] on div "x" at bounding box center [253, 120] width 6 height 6
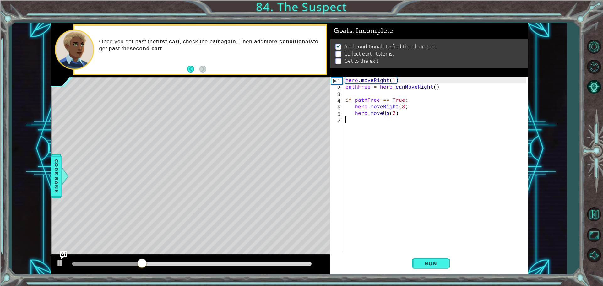
click at [377, 119] on div "hero . moveRight ( 1 ) pathFree = hero . canMoveRight ( ) if pathFree == True :…" at bounding box center [436, 172] width 185 height 191
click at [411, 113] on div "hero . moveRight ( 1 ) pathFree = hero . canMoveRight ( ) if pathFree == True :…" at bounding box center [436, 172] width 185 height 191
type textarea "hero.moveUp(2)"
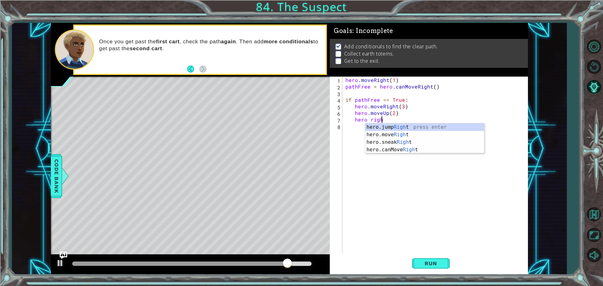
scroll to position [0, 2]
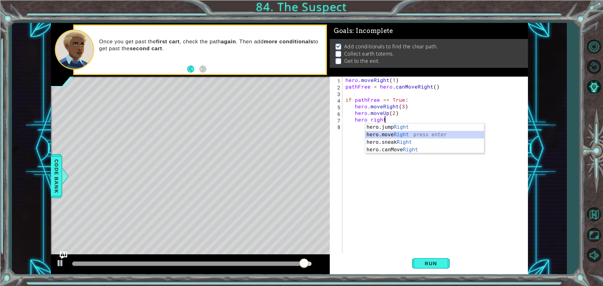
click at [412, 134] on div "hero.jump Right press enter hero.move Right press enter hero.sneak Right press …" at bounding box center [424, 145] width 119 height 45
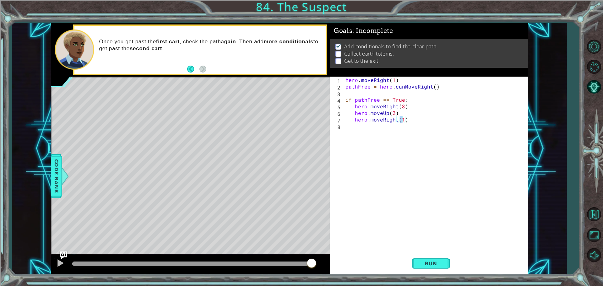
type textarea "hero.moveRight(2)"
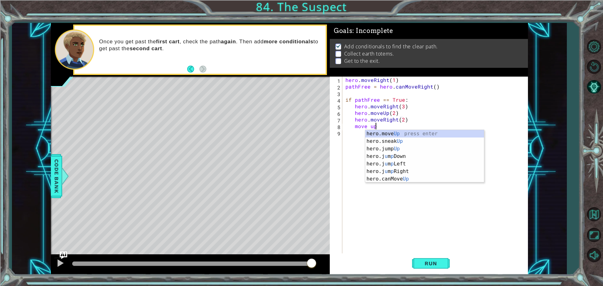
scroll to position [0, 2]
click at [393, 132] on div "hero.move Up press enter hero.sneak Up press enter hero.jump Up press enter her…" at bounding box center [424, 164] width 119 height 68
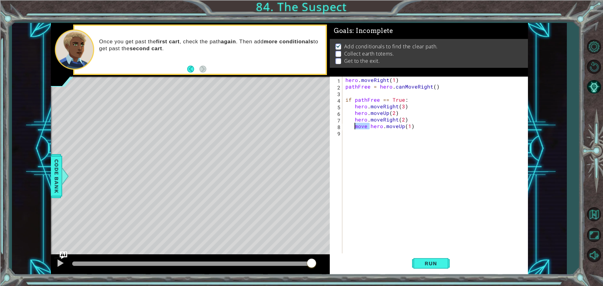
drag, startPoint x: 369, startPoint y: 127, endPoint x: 355, endPoint y: 127, distance: 13.5
click at [355, 127] on div "hero . moveRight ( 1 ) pathFree = hero . canMoveRight ( ) if pathFree == True :…" at bounding box center [436, 172] width 185 height 191
click at [394, 128] on div "hero . moveRight ( 1 ) pathFree = hero . canMoveRight ( ) if pathFree == True :…" at bounding box center [436, 172] width 185 height 191
type textarea "hero.moveUp(2)"
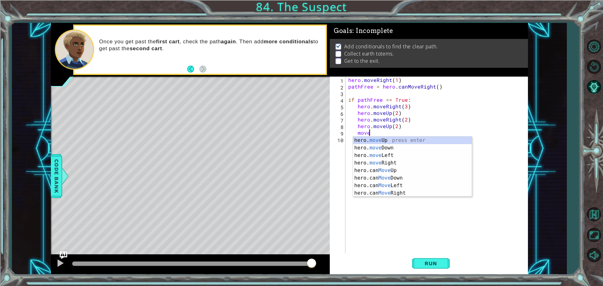
scroll to position [0, 1]
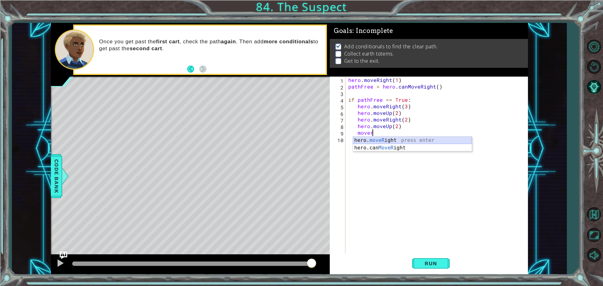
click at [365, 139] on div "hero. moveR ight press enter hero.can MoveR ight press enter" at bounding box center [412, 152] width 119 height 30
type textarea "hero.moveRight(1)"
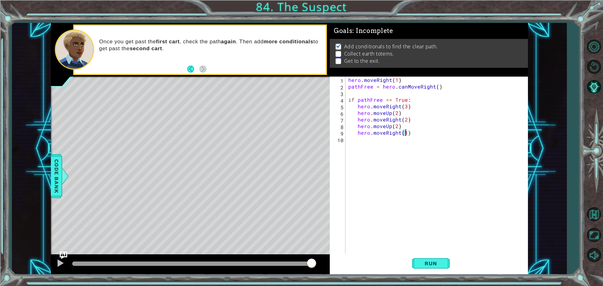
click at [369, 138] on div "hero . moveRight ( 1 ) pathFree = hero . canMoveRight ( ) if pathFree == True :…" at bounding box center [438, 172] width 182 height 191
click at [370, 137] on div "hero . moveRight ( 1 ) pathFree = hero . canMoveRight ( ) if pathFree == True :…" at bounding box center [438, 172] width 182 height 191
click at [415, 132] on div "hero . moveRight ( 1 ) pathFree = hero . canMoveRight ( ) if pathFree == True :…" at bounding box center [438, 172] width 182 height 191
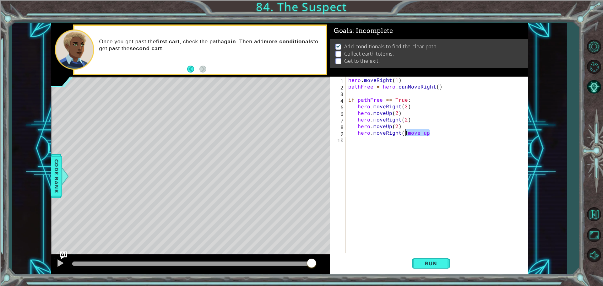
drag, startPoint x: 436, startPoint y: 134, endPoint x: 405, endPoint y: 134, distance: 31.4
click at [405, 134] on div "hero . moveRight ( 1 ) pathFree = hero . canMoveRight ( ) if pathFree == True :…" at bounding box center [438, 172] width 182 height 191
type textarea "hero.moveRight(1)"
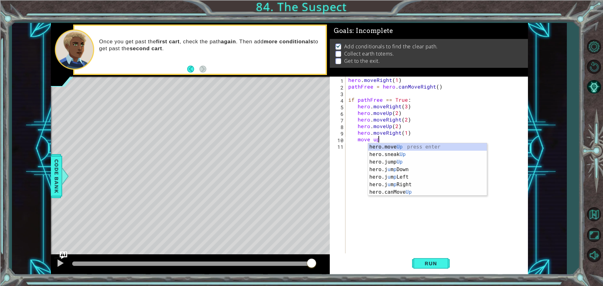
scroll to position [0, 2]
click at [417, 148] on div "hero.move Up press enter hero.sneak Up press enter hero.jump Up press enter her…" at bounding box center [427, 177] width 119 height 68
type textarea "move hero.moveUp(1)"
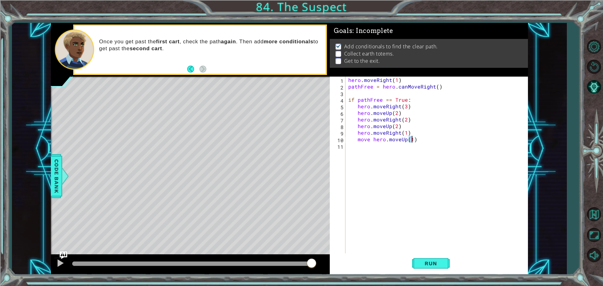
click at [411, 147] on div "hero . moveRight ( 1 ) pathFree = hero . canMoveRight ( ) if pathFree == True :…" at bounding box center [438, 172] width 182 height 191
click at [396, 145] on div "hero . moveRight ( 1 ) pathFree = hero . canMoveRight ( ) if pathFree == True :…" at bounding box center [438, 172] width 182 height 191
click at [417, 145] on div "hero . moveRight ( 1 ) pathFree = hero . canMoveRight ( ) if pathFree == True :…" at bounding box center [438, 172] width 182 height 191
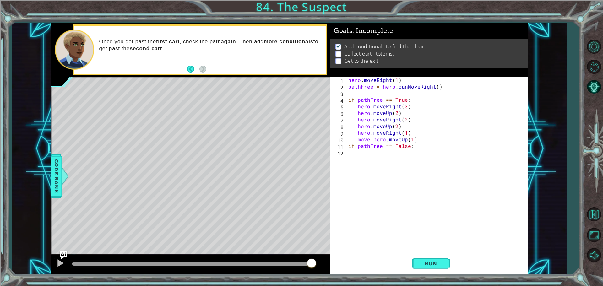
scroll to position [0, 3]
click at [441, 265] on span "Run" at bounding box center [430, 263] width 25 height 6
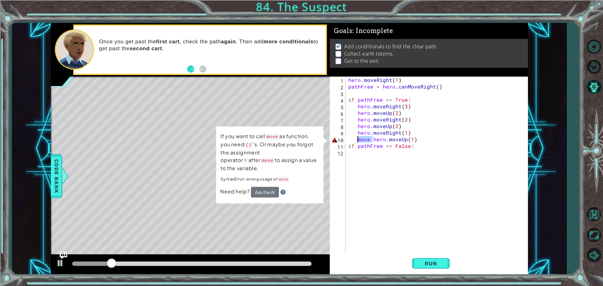
drag, startPoint x: 372, startPoint y: 140, endPoint x: 357, endPoint y: 140, distance: 14.8
click at [357, 140] on div "hero . moveRight ( 1 ) pathFree = hero . canMoveRight ( ) if pathFree == True :…" at bounding box center [438, 172] width 182 height 191
type textarea "hero.moveUp(1)"
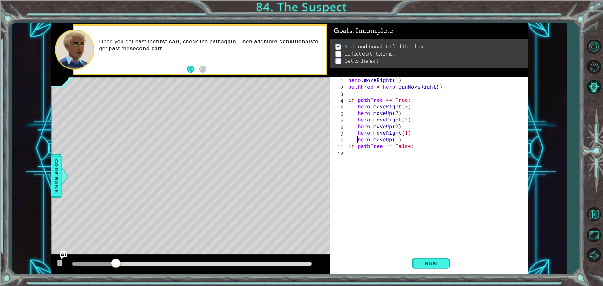
scroll to position [0, 3]
click at [416, 266] on button "Run" at bounding box center [431, 263] width 38 height 20
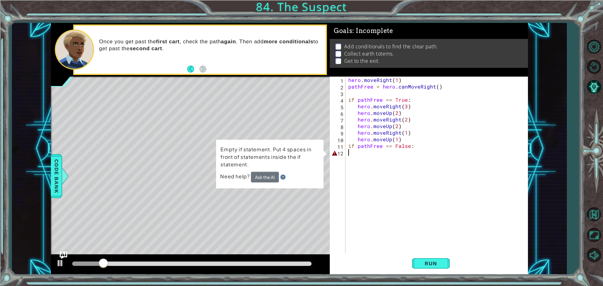
click at [348, 153] on div "hero . moveRight ( 1 ) pathFree = hero . canMoveRight ( ) if pathFree == True :…" at bounding box center [438, 172] width 182 height 191
click at [417, 145] on div "hero . moveRight ( 1 ) pathFree = hero . canMoveRight ( ) if pathFree == True :…" at bounding box center [438, 172] width 182 height 191
type textarea "if pathFree == False:"
click at [419, 153] on div "hero . moveRight ( 1 ) pathFree = hero . canMoveRight ( ) if pathFree == True :…" at bounding box center [438, 172] width 182 height 191
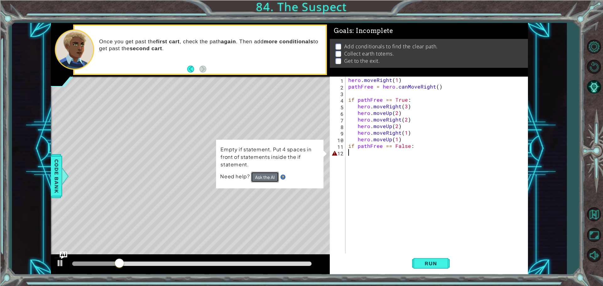
click at [265, 176] on button "Ask the AI" at bounding box center [265, 176] width 28 height 11
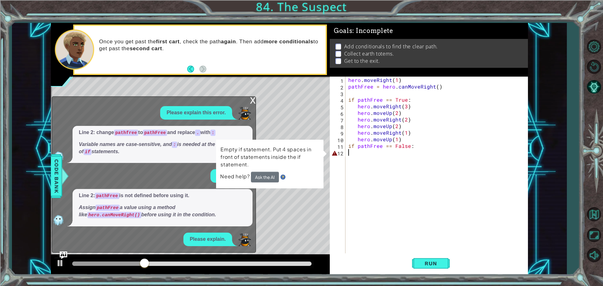
scroll to position [21, 0]
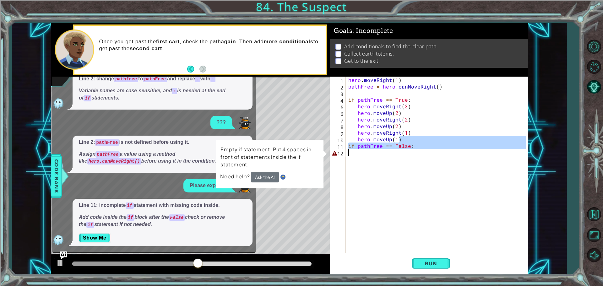
drag, startPoint x: 429, startPoint y: 142, endPoint x: 412, endPoint y: 156, distance: 21.8
click at [412, 156] on div "hero . moveRight ( 1 ) pathFree = hero . canMoveRight ( ) if pathFree == True :…" at bounding box center [438, 172] width 182 height 191
click at [416, 149] on div "hero . moveRight ( 1 ) pathFree = hero . canMoveRight ( ) if pathFree == True :…" at bounding box center [436, 166] width 179 height 178
type textarea "if pathFree == False:"
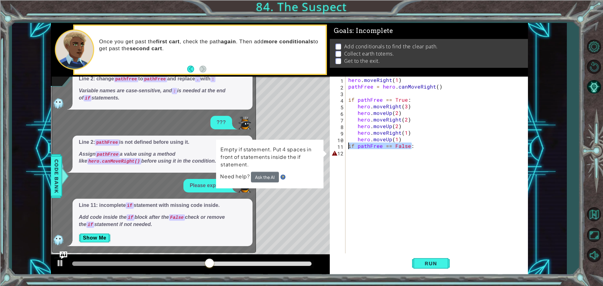
drag, startPoint x: 416, startPoint y: 146, endPoint x: 348, endPoint y: 145, distance: 67.8
click at [348, 145] on div "hero . moveRight ( 1 ) pathFree = hero . canMoveRight ( ) if pathFree == True :…" at bounding box center [438, 172] width 182 height 191
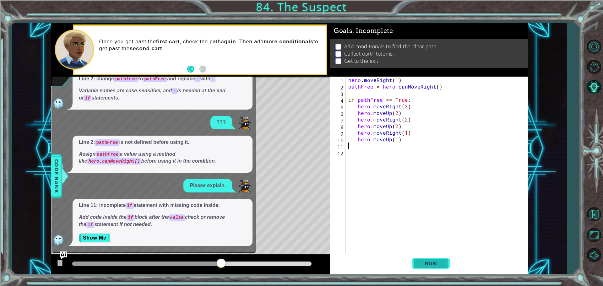
click at [436, 260] on button "Run" at bounding box center [431, 263] width 38 height 20
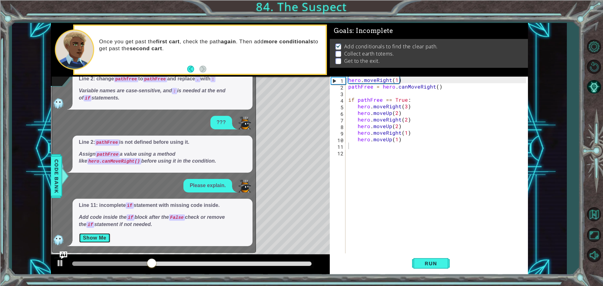
click at [99, 238] on button "Show Me" at bounding box center [95, 238] width 32 height 10
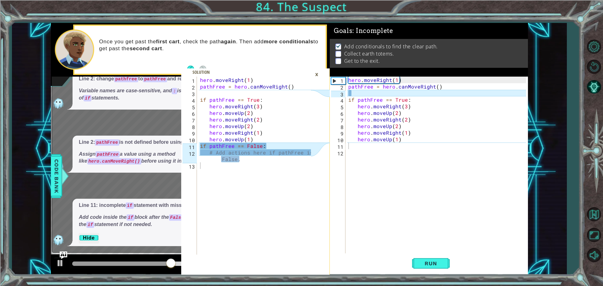
type textarea "hero.moveUp(1)"
click at [409, 142] on div "hero . moveRight ( 1 ) pathFree = hero . canMoveRight ( ) if pathFree == True :…" at bounding box center [438, 172] width 182 height 191
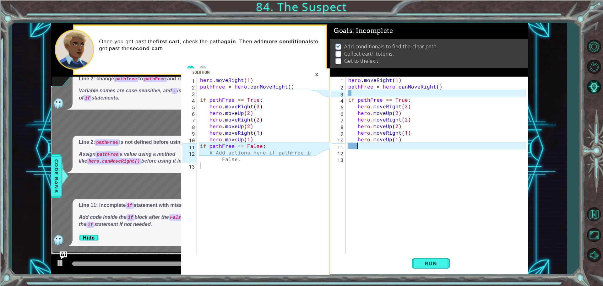
type textarea "i"
type textarea "if pathFree == False:"
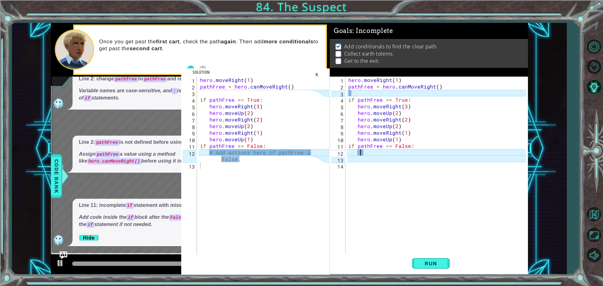
scroll to position [0, 1]
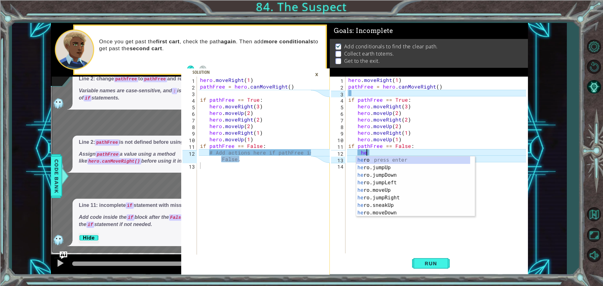
type textarea "h"
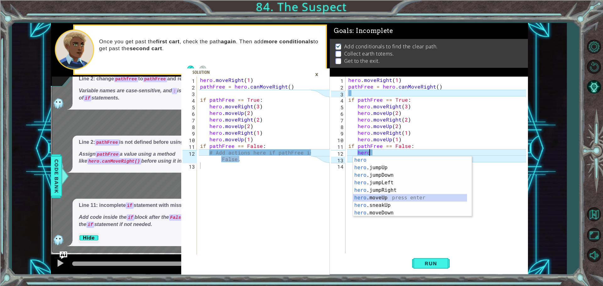
click at [393, 200] on div "hero press enter hero .jumpUp press enter hero .jumpDown press enter hero .jump…" at bounding box center [410, 193] width 114 height 75
type textarea "hero.moveUp(1)"
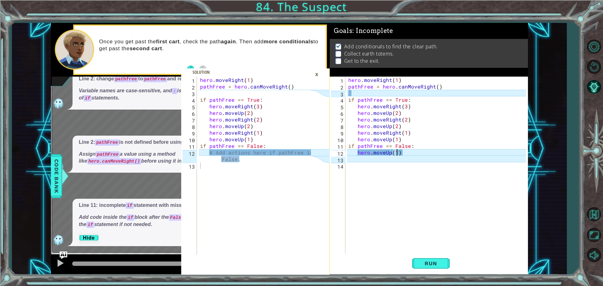
click at [385, 164] on div "hero . moveRight ( 1 ) pathFree = hero . canMoveRight ( ) if pathFree == True :…" at bounding box center [438, 172] width 182 height 191
click at [428, 261] on span "Run" at bounding box center [430, 263] width 25 height 6
click at [316, 78] on div "×" at bounding box center [317, 74] width 10 height 11
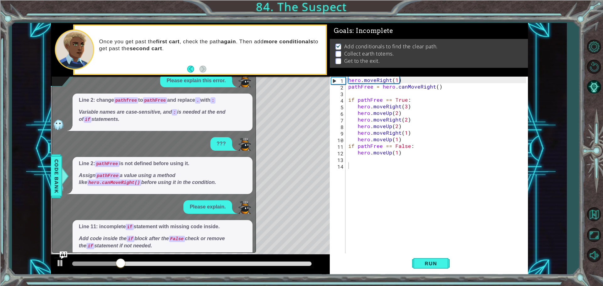
click at [397, 153] on div "hero . moveRight ( 1 ) pathFree = hero . canMoveRight ( ) if pathFree == True :…" at bounding box center [438, 172] width 182 height 191
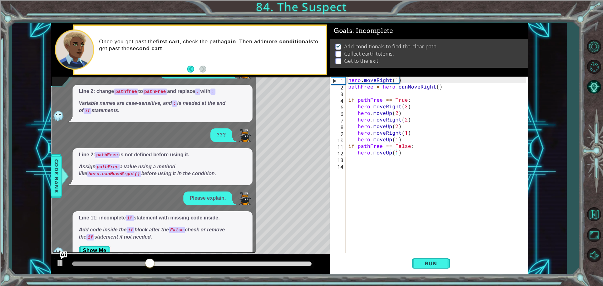
scroll to position [21, 0]
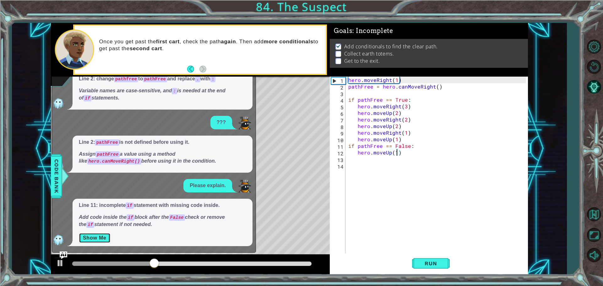
click at [93, 236] on button "Show Me" at bounding box center [95, 238] width 32 height 10
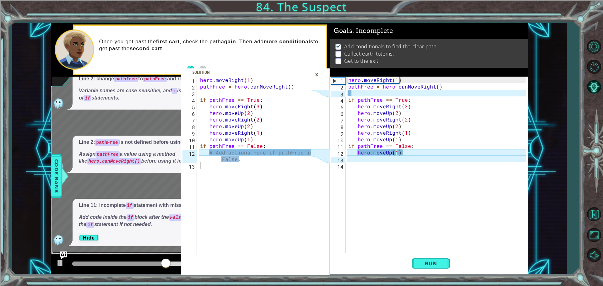
click at [415, 151] on div "hero . moveRight ( 1 ) pathFree = hero . canMoveRight ( ) if pathFree == True :…" at bounding box center [438, 172] width 182 height 191
click at [397, 154] on div "hero . moveRight ( 1 ) pathFree = hero . canMoveRight ( ) if pathFree == True :…" at bounding box center [438, 172] width 182 height 191
click at [421, 153] on div "hero . moveRight ( 1 ) pathFree = hero . canMoveRight ( ) if pathFree == True :…" at bounding box center [438, 172] width 182 height 191
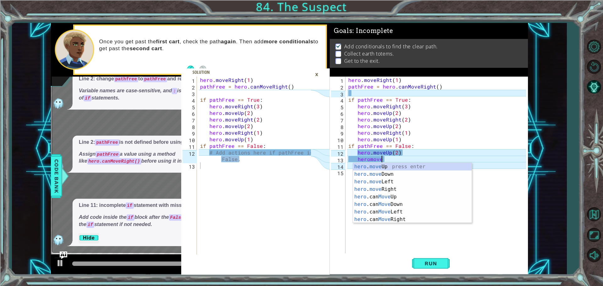
scroll to position [0, 4]
click at [408, 188] on div "hero . move Up press enter hero . move Down press enter hero . move Left press …" at bounding box center [412, 200] width 119 height 75
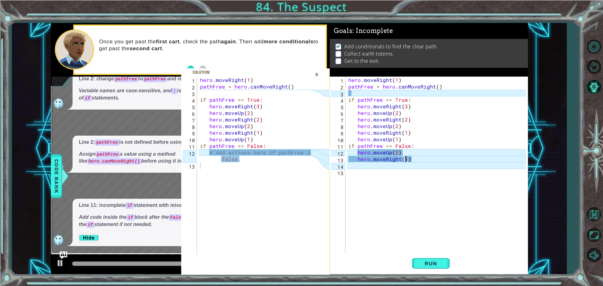
scroll to position [0, 3]
click at [441, 261] on span "Run" at bounding box center [430, 263] width 25 height 6
click at [315, 73] on div "×" at bounding box center [317, 74] width 10 height 11
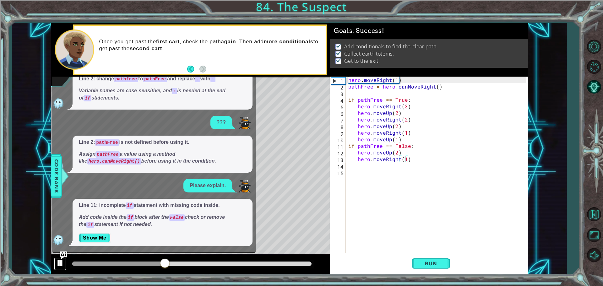
click at [59, 263] on div at bounding box center [60, 263] width 8 height 8
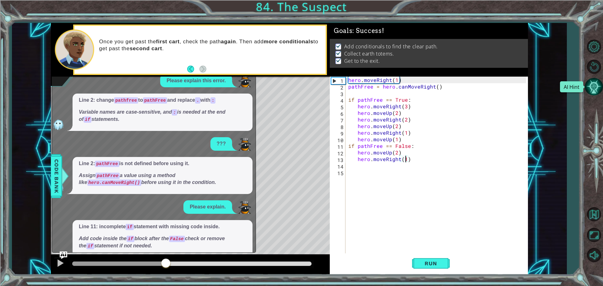
click at [589, 81] on button "AI Hint" at bounding box center [594, 87] width 18 height 18
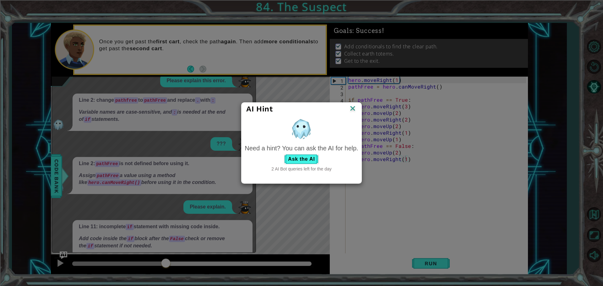
click at [351, 114] on div "AI Hint" at bounding box center [302, 109] width 120 height 13
click at [351, 112] on img at bounding box center [353, 108] width 8 height 9
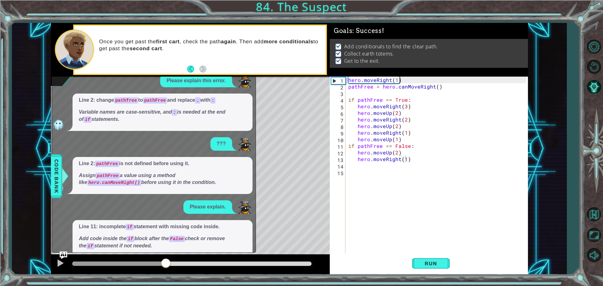
click at [202, 182] on p "Assign pathFree a value using a method like hero.canMoveRight() before using it…" at bounding box center [162, 179] width 167 height 14
click at [201, 182] on p "Assign pathFree a value using a method like hero.canMoveRight() before using it…" at bounding box center [162, 179] width 167 height 14
click at [201, 180] on p "Assign pathFree a value using a method like hero.canMoveRight() before using it…" at bounding box center [162, 179] width 167 height 14
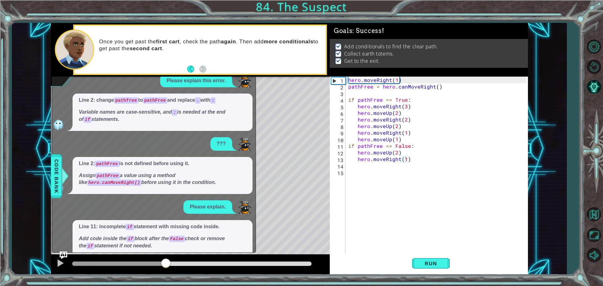
click at [141, 180] on code "hero.canMoveRight()" at bounding box center [114, 183] width 54 height 6
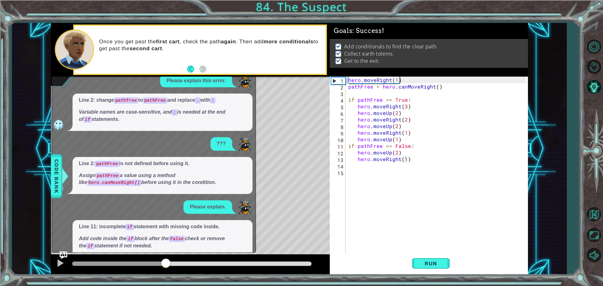
click at [141, 180] on code "hero.canMoveRight()" at bounding box center [114, 183] width 54 height 6
click at [60, 266] on div at bounding box center [60, 263] width 8 height 8
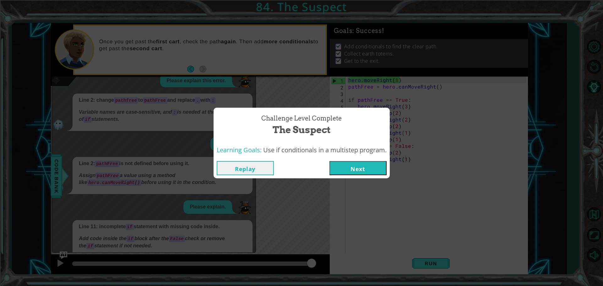
click at [236, 171] on button "Replay" at bounding box center [245, 168] width 57 height 14
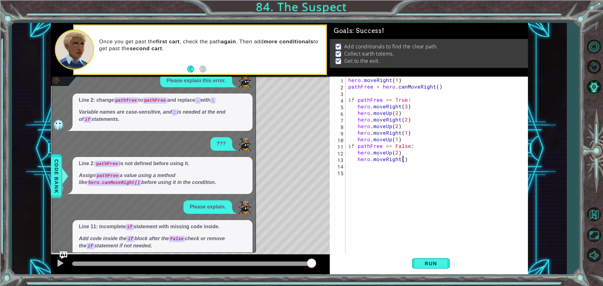
type textarea "hero.moveRight(3)"
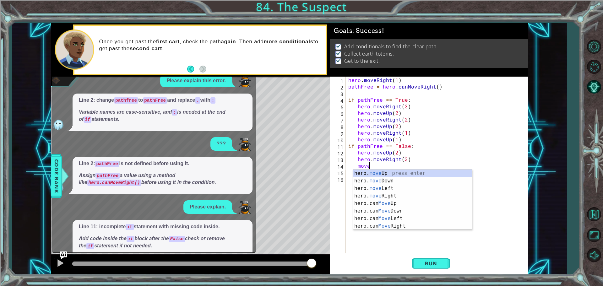
scroll to position [0, 1]
click at [389, 172] on div "hero. move Up press enter hero. move Down press enter hero. move Left press ent…" at bounding box center [412, 207] width 119 height 75
type textarea "hero.moveUp(1)"
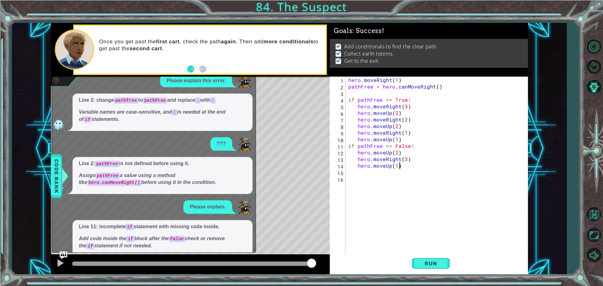
click at [407, 167] on div "hero . moveRight ( 1 ) pathFree = hero . canMoveRight ( ) if pathFree == True :…" at bounding box center [438, 172] width 182 height 191
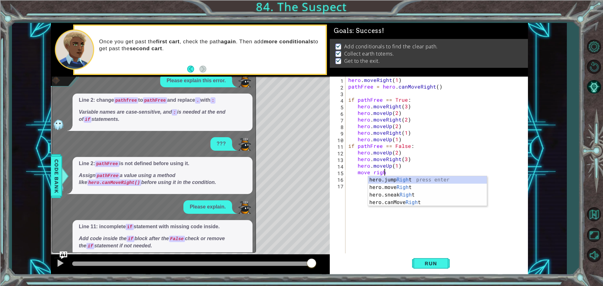
scroll to position [0, 2]
click at [409, 185] on div "hero.jump Right press enter hero.move Right press enter hero.sneak Right press …" at bounding box center [427, 198] width 119 height 45
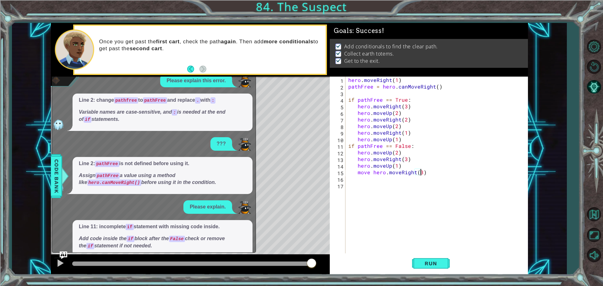
scroll to position [0, 4]
drag, startPoint x: 371, startPoint y: 173, endPoint x: 358, endPoint y: 173, distance: 12.6
click at [358, 173] on div "hero . moveRight ( 1 ) pathFree = hero . canMoveRight ( ) if pathFree == True :…" at bounding box center [438, 172] width 182 height 191
click at [360, 173] on div "hero . moveRight ( 1 ) pathFree = hero . canMoveRight ( ) if pathFree == True :…" at bounding box center [438, 172] width 182 height 191
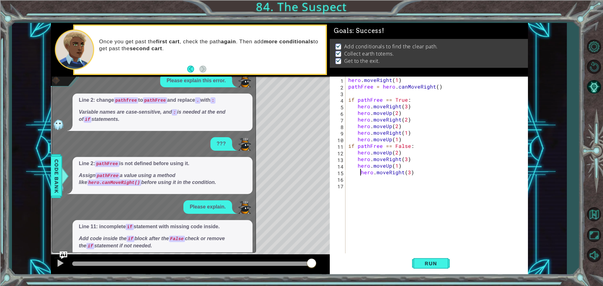
scroll to position [0, 3]
type textarea "hero.moveRight(3)"
click at [407, 172] on div "hero . moveRight ( 1 ) pathFree = hero . canMoveRight ( ) if pathFree == True :…" at bounding box center [438, 172] width 182 height 191
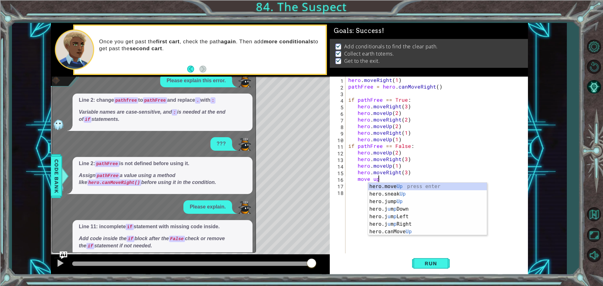
scroll to position [0, 2]
click at [397, 187] on div "hero.move Up press enter hero.sneak Up press enter hero.jump Up press enter her…" at bounding box center [427, 217] width 119 height 68
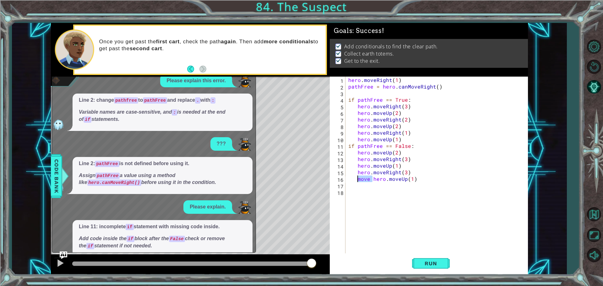
drag, startPoint x: 371, startPoint y: 179, endPoint x: 356, endPoint y: 181, distance: 14.8
click at [356, 181] on div "hero . moveRight ( 1 ) pathFree = hero . canMoveRight ( ) if pathFree == True :…" at bounding box center [438, 172] width 182 height 191
click at [439, 264] on span "Run" at bounding box center [430, 263] width 25 height 6
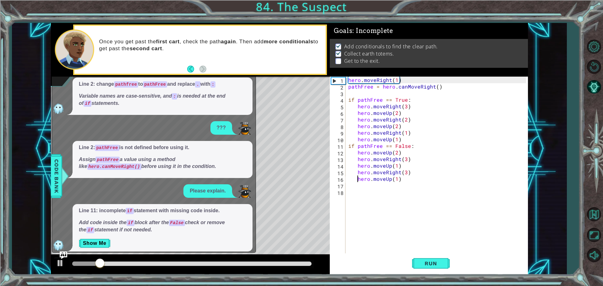
scroll to position [21, 0]
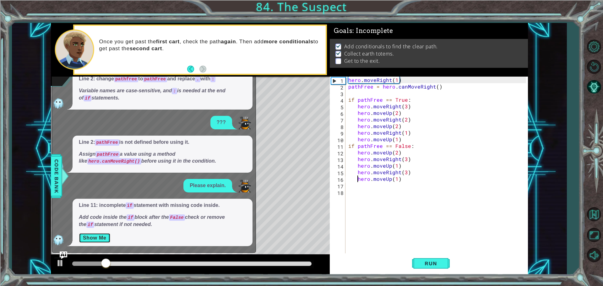
click at [85, 237] on button "Show Me" at bounding box center [95, 238] width 32 height 10
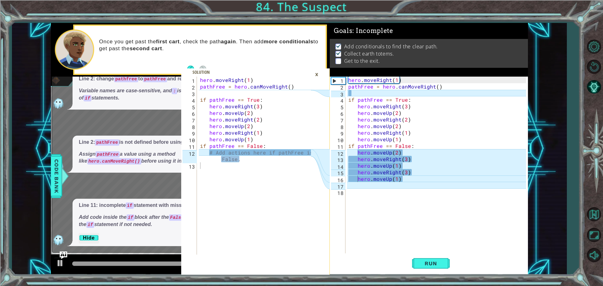
click at [410, 144] on div "hero . moveRight ( 1 ) pathFree = hero . canMoveRight ( ) if pathFree == True :…" at bounding box center [438, 172] width 182 height 191
click at [410, 141] on div "hero . moveRight ( 1 ) pathFree = hero . canMoveRight ( ) if pathFree == True :…" at bounding box center [438, 172] width 182 height 191
type textarea "hero.moveUp(1)"
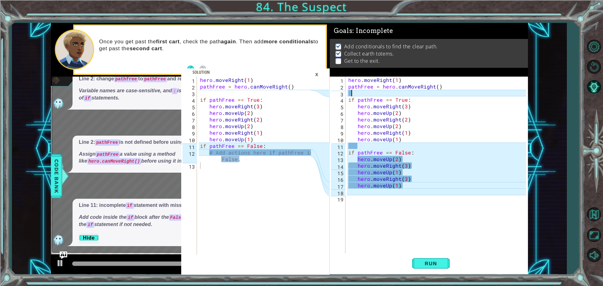
click at [356, 96] on div "hero . moveRight ( 1 ) pathFree = hero . canMoveRight ( ) if pathFree == True :…" at bounding box center [438, 172] width 182 height 191
click at [366, 144] on div "hero . moveRight ( 1 ) pathFree = hero . canMoveRight ( ) if pathFree == True :…" at bounding box center [438, 172] width 182 height 191
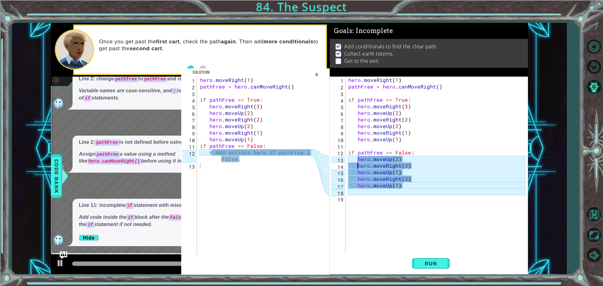
click at [357, 163] on div "hero . moveRight ( 1 ) pathFree = hero . canMoveRight ( ) if pathFree == True :…" at bounding box center [438, 172] width 182 height 191
click at [433, 155] on div "hero . moveRight ( 1 ) pathFree = hero . canMoveRight ( ) if pathFree == True :…" at bounding box center [438, 172] width 182 height 191
click at [431, 173] on div "hero . moveRight ( 1 ) pathFree = hero . canMoveRight ( ) if pathFree == True :…" at bounding box center [438, 172] width 182 height 191
click at [427, 188] on div "hero . moveRight ( 1 ) pathFree = hero . canMoveRight ( ) if pathFree == True :…" at bounding box center [438, 172] width 182 height 191
click at [422, 177] on div "hero . moveRight ( 1 ) pathFree = hero . canMoveRight ( ) if pathFree == True :…" at bounding box center [438, 172] width 182 height 191
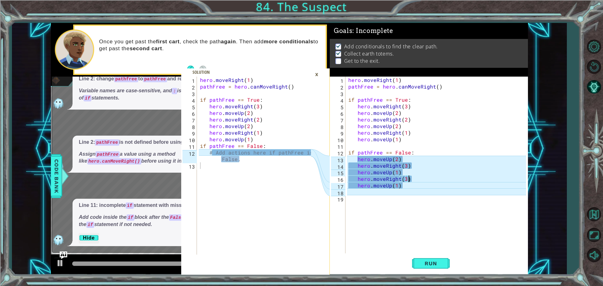
click at [422, 177] on div "hero . moveRight ( 1 ) pathFree = hero . canMoveRight ( ) if pathFree == True :…" at bounding box center [438, 172] width 182 height 191
click at [416, 177] on div "hero . moveRight ( 1 ) pathFree = hero . canMoveRight ( ) if pathFree == True :…" at bounding box center [438, 172] width 182 height 191
click at [357, 178] on div "hero . moveRight ( 1 ) pathFree = hero . canMoveRight ( ) if pathFree == True :…" at bounding box center [438, 172] width 182 height 191
type textarea "hero.moveRight(3)"
click at [469, 182] on div "hero . moveRight ( 1 ) pathFree = hero . canMoveRight ( ) if pathFree == True :…" at bounding box center [438, 172] width 182 height 191
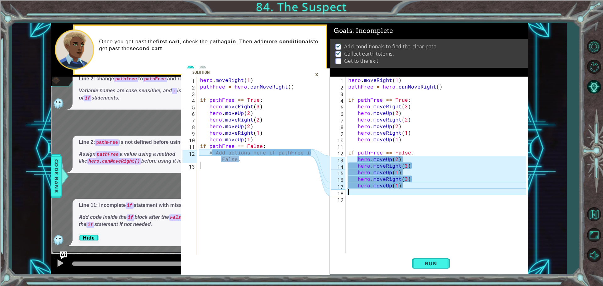
click at [459, 194] on div "hero . moveRight ( 1 ) pathFree = hero . canMoveRight ( ) if pathFree == True :…" at bounding box center [438, 172] width 182 height 191
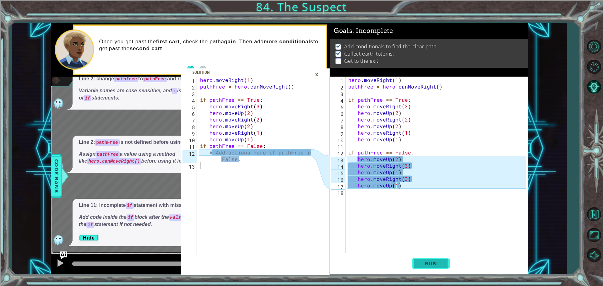
click at [417, 263] on button "Run" at bounding box center [431, 263] width 38 height 20
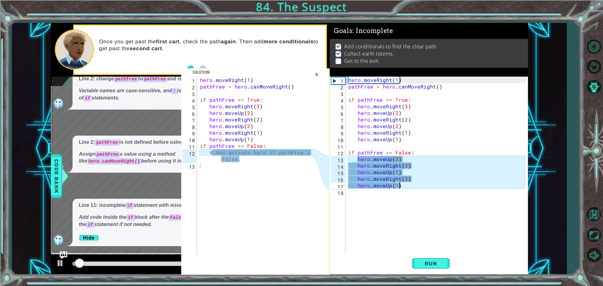
click at [257, 54] on div "1 2 3 4 5 6 7 8 9 10 11 12 13 hero . moveRight ( 1 ) pathFree = hero . canMoveR…" at bounding box center [255, 149] width 149 height 252
click at [313, 78] on div "×" at bounding box center [317, 74] width 10 height 11
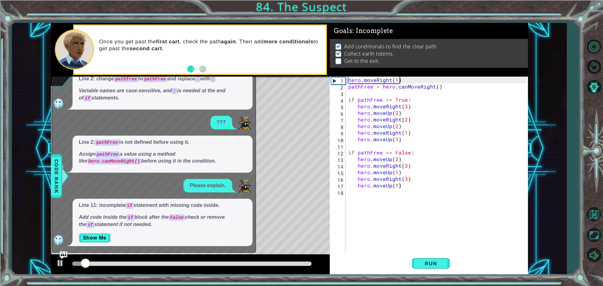
click at [320, 73] on div "Once you get past the first cart , check the path again . Then add more conditi…" at bounding box center [199, 50] width 251 height 48
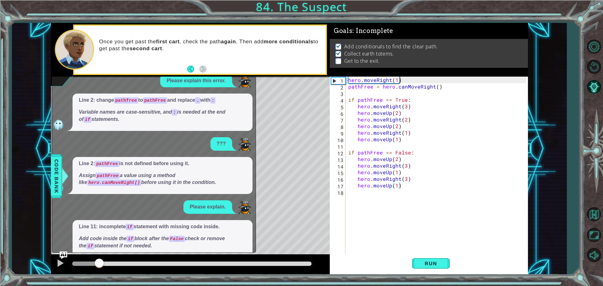
drag, startPoint x: 161, startPoint y: 259, endPoint x: 100, endPoint y: 269, distance: 62.0
click at [100, 269] on div at bounding box center [99, 263] width 11 height 11
drag, startPoint x: 107, startPoint y: 269, endPoint x: 92, endPoint y: 269, distance: 15.1
click at [92, 269] on div at bounding box center [190, 265] width 279 height 20
drag, startPoint x: 135, startPoint y: 263, endPoint x: 105, endPoint y: 265, distance: 29.9
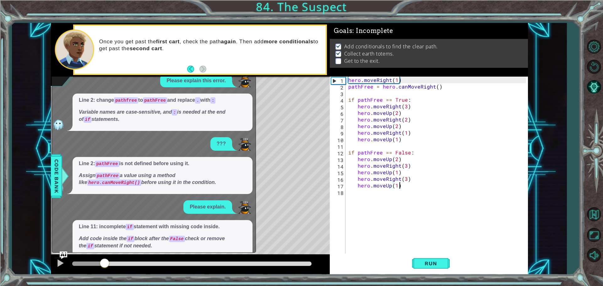
click at [105, 265] on div at bounding box center [104, 263] width 11 height 11
click at [396, 161] on div "hero . moveRight ( 1 ) pathFree = hero . canMoveRight ( ) if pathFree == True :…" at bounding box center [438, 172] width 182 height 191
click at [396, 172] on div "hero . moveRight ( 1 ) pathFree = hero . canMoveRight ( ) if pathFree == True :…" at bounding box center [438, 172] width 182 height 191
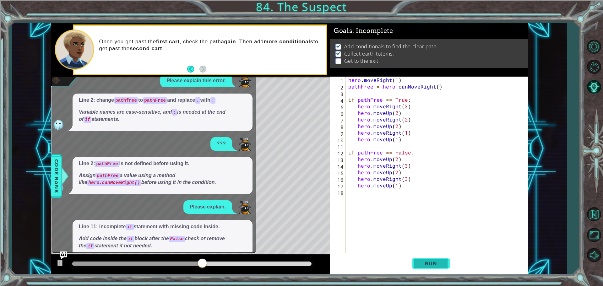
scroll to position [0, 3]
type textarea "hero.moveUp(2)"
click at [427, 262] on span "Run" at bounding box center [430, 263] width 25 height 6
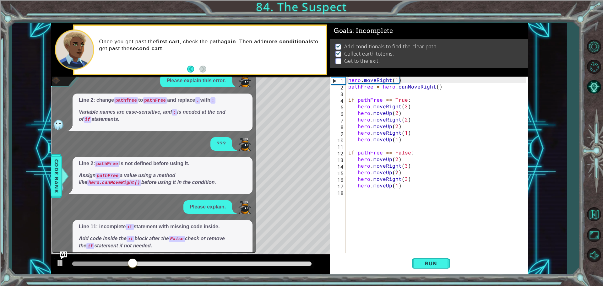
scroll to position [21, 0]
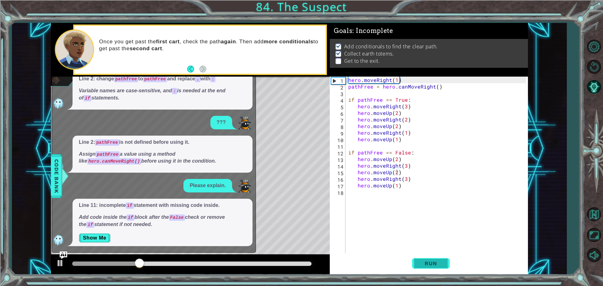
click at [415, 258] on button "Run" at bounding box center [431, 263] width 38 height 20
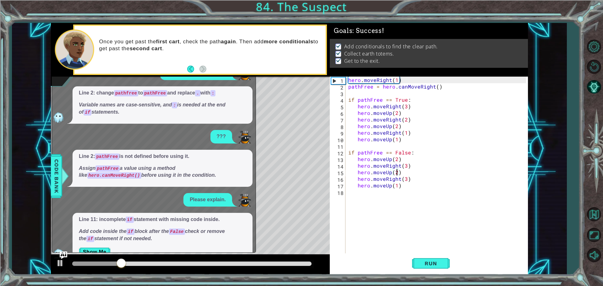
scroll to position [0, 0]
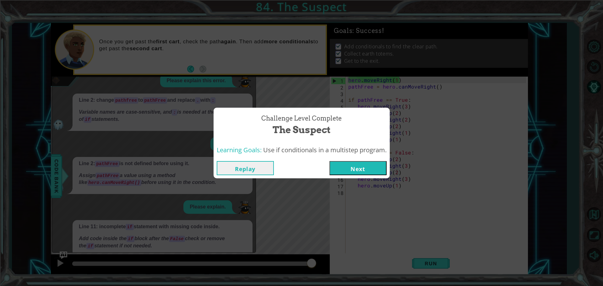
click at [385, 166] on button "Next" at bounding box center [357, 168] width 57 height 14
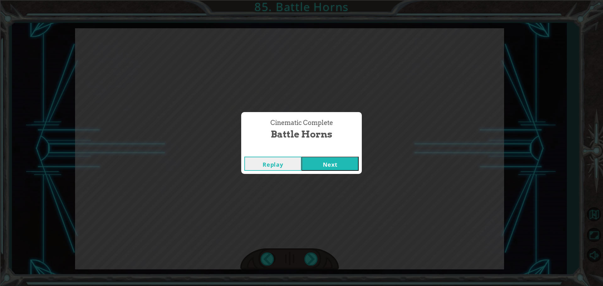
click at [334, 162] on button "Next" at bounding box center [330, 164] width 57 height 14
